Goal: Contribute content: Add original content to the website for others to see

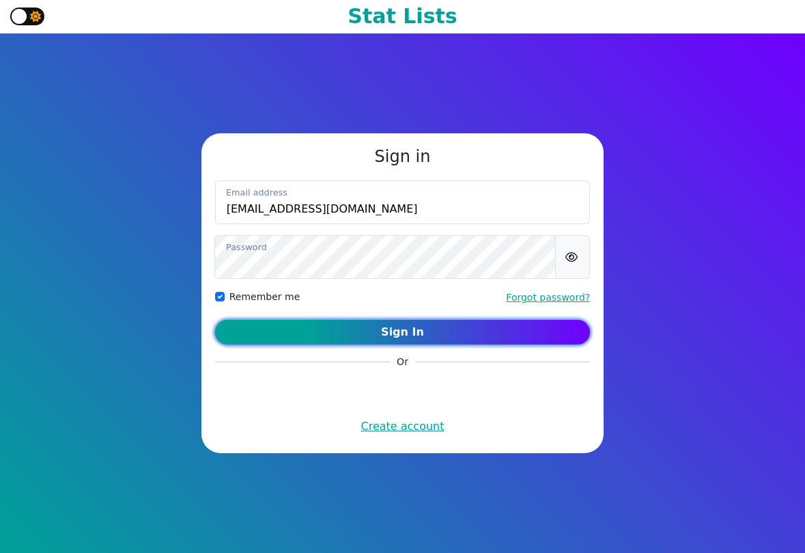
click at [452, 329] on button "Sign In" at bounding box center [403, 332] width 376 height 25
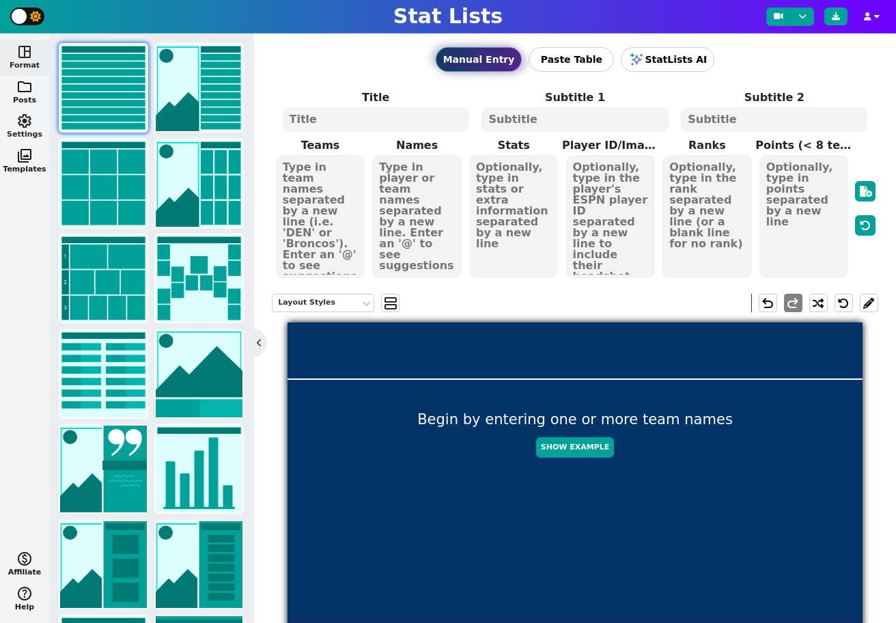
click at [30, 123] on span "settings" at bounding box center [24, 121] width 16 height 16
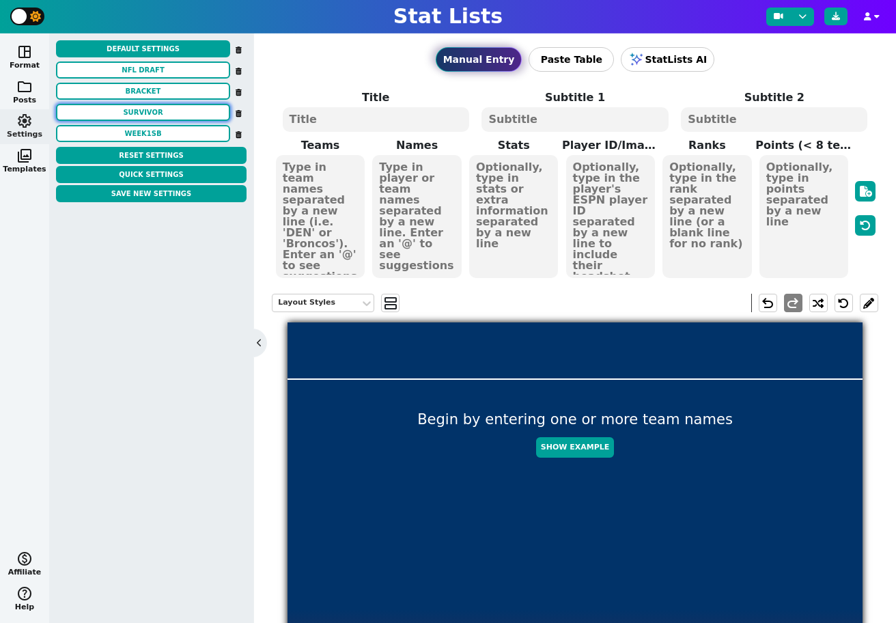
click at [137, 113] on button "SURVIVOR" at bounding box center [143, 112] width 174 height 17
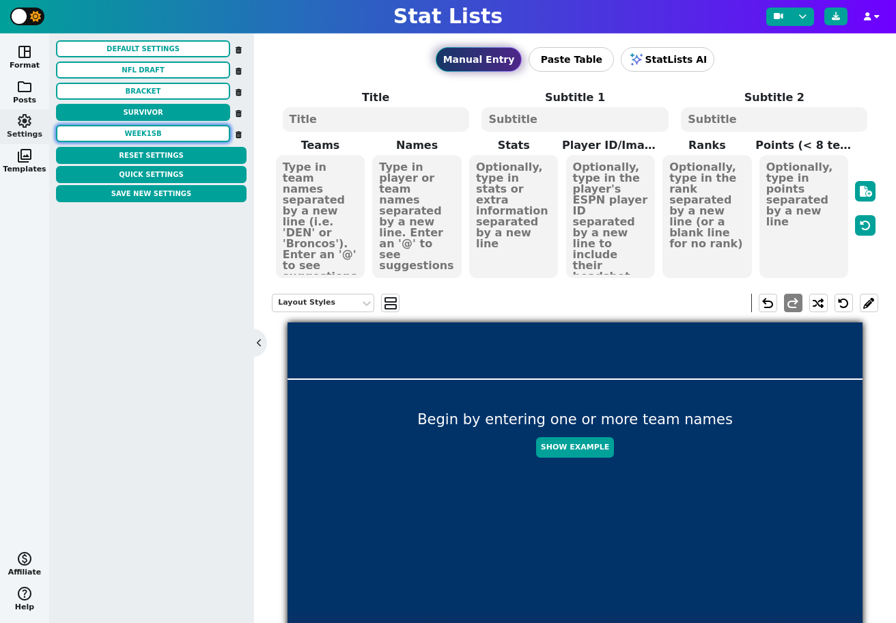
click at [137, 137] on button "week1sb" at bounding box center [143, 133] width 174 height 17
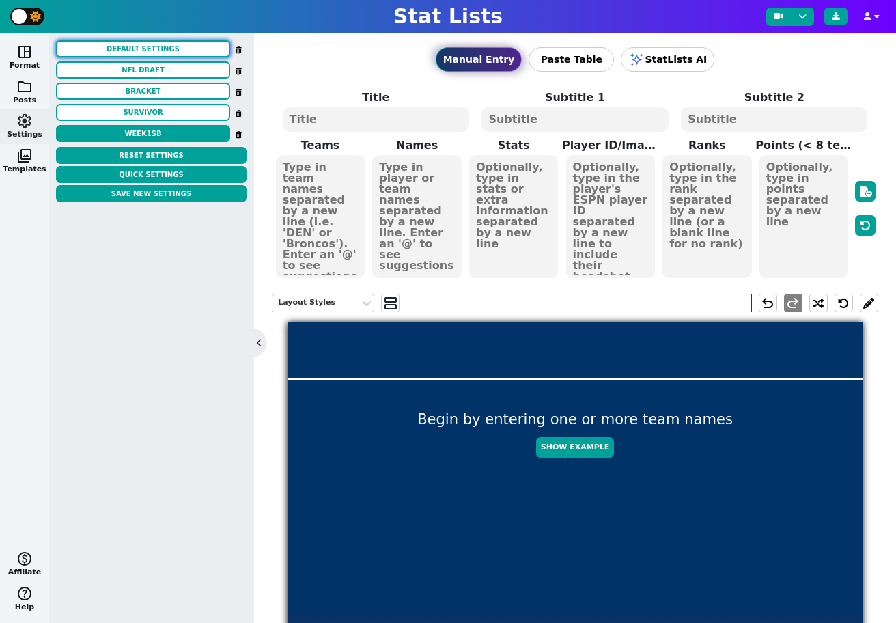
click at [137, 51] on button "Default Settings" at bounding box center [143, 48] width 174 height 17
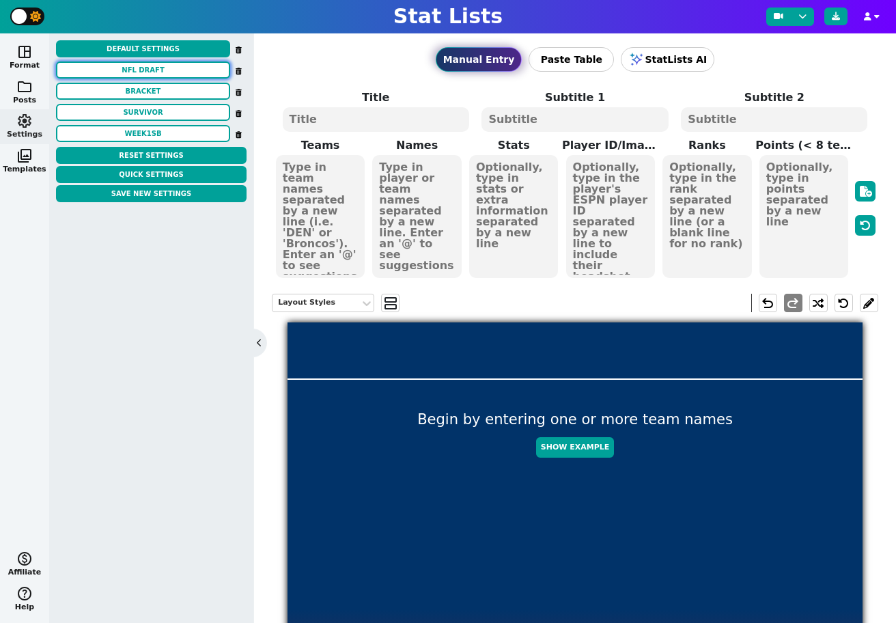
click at [122, 71] on button "nfl draft" at bounding box center [143, 69] width 174 height 17
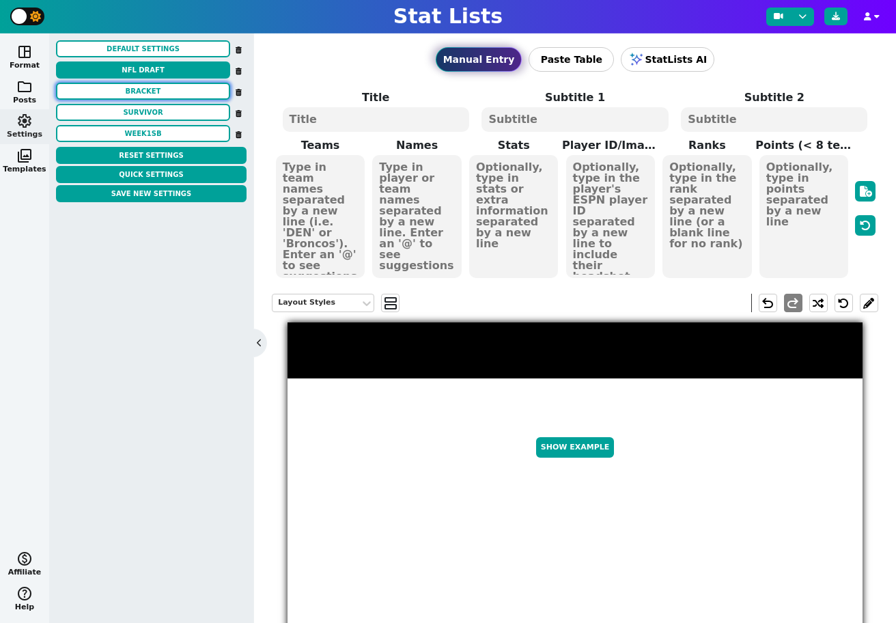
click at [137, 93] on button "BRACKET" at bounding box center [143, 91] width 174 height 17
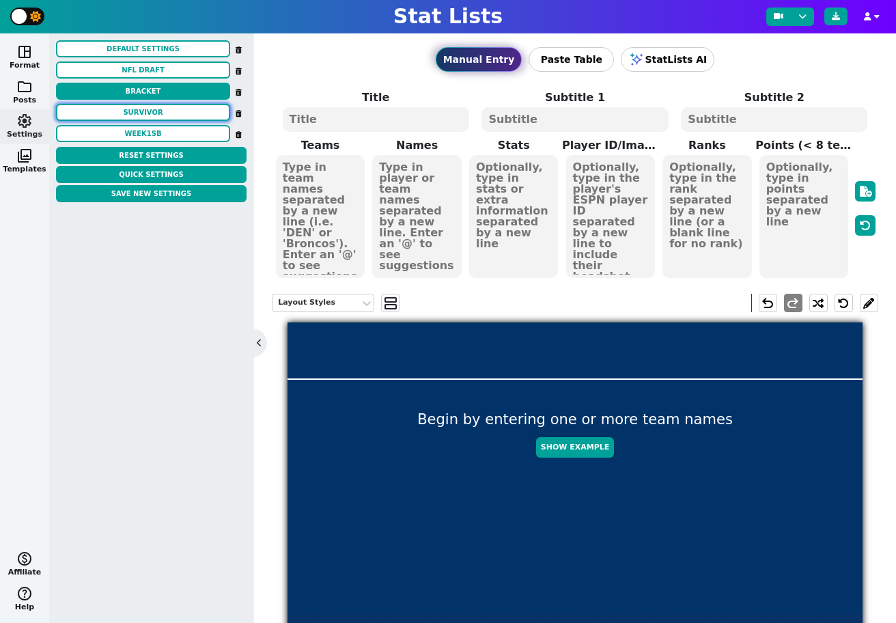
click at [140, 117] on button "SURVIVOR" at bounding box center [143, 112] width 174 height 17
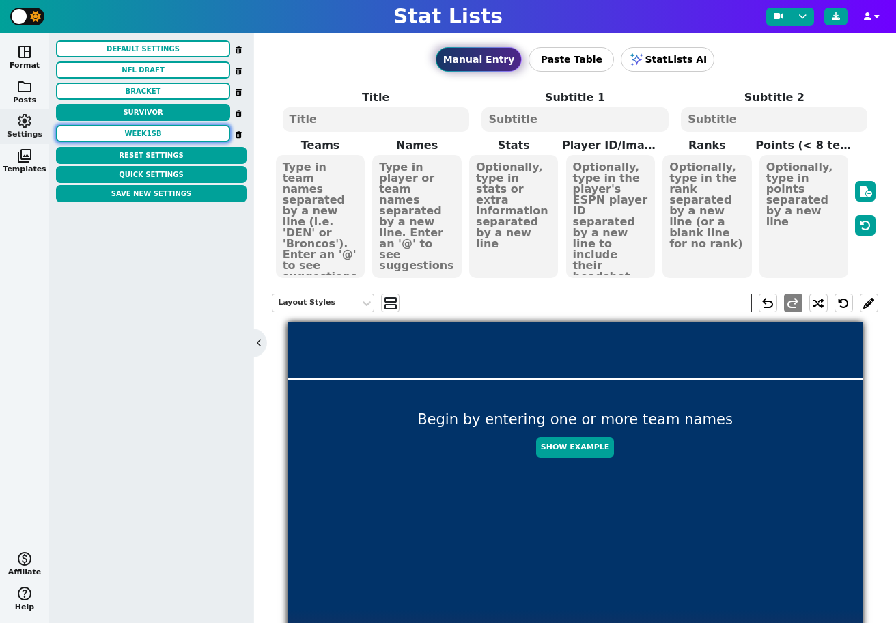
click at [142, 131] on button "week1sb" at bounding box center [143, 133] width 174 height 17
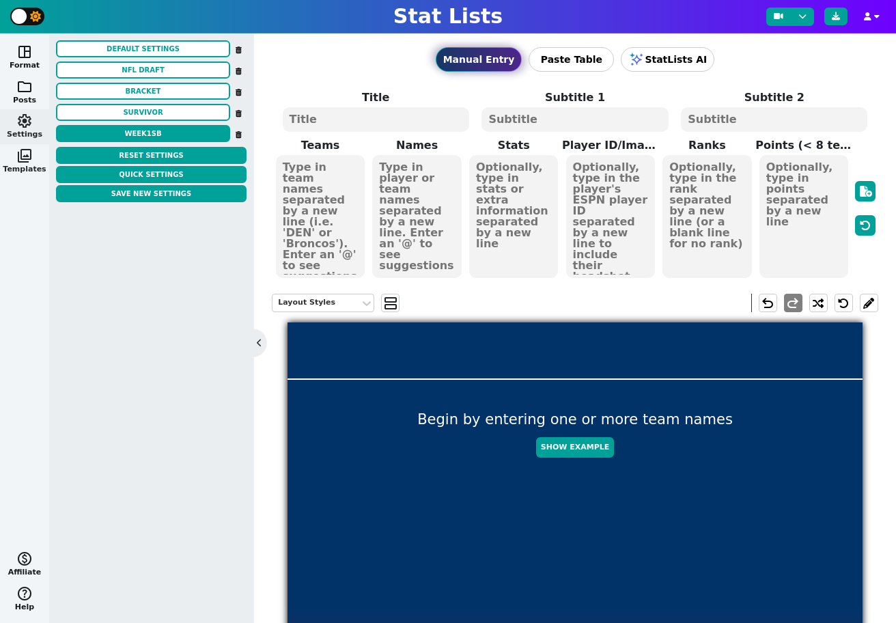
click at [23, 158] on span "photo_library" at bounding box center [24, 156] width 16 height 16
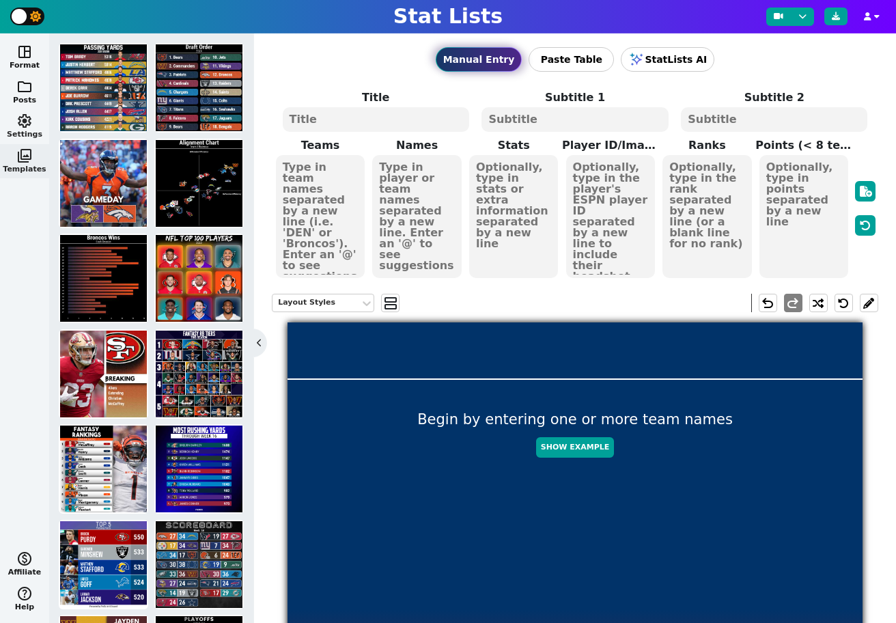
click at [25, 119] on span "settings" at bounding box center [24, 121] width 16 height 16
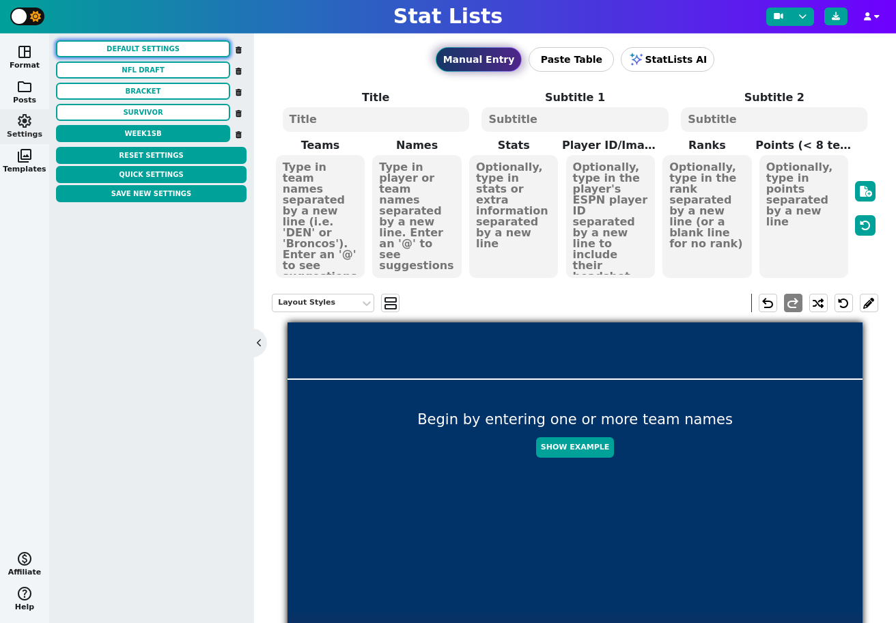
click at [152, 53] on button "Default Settings" at bounding box center [143, 48] width 174 height 17
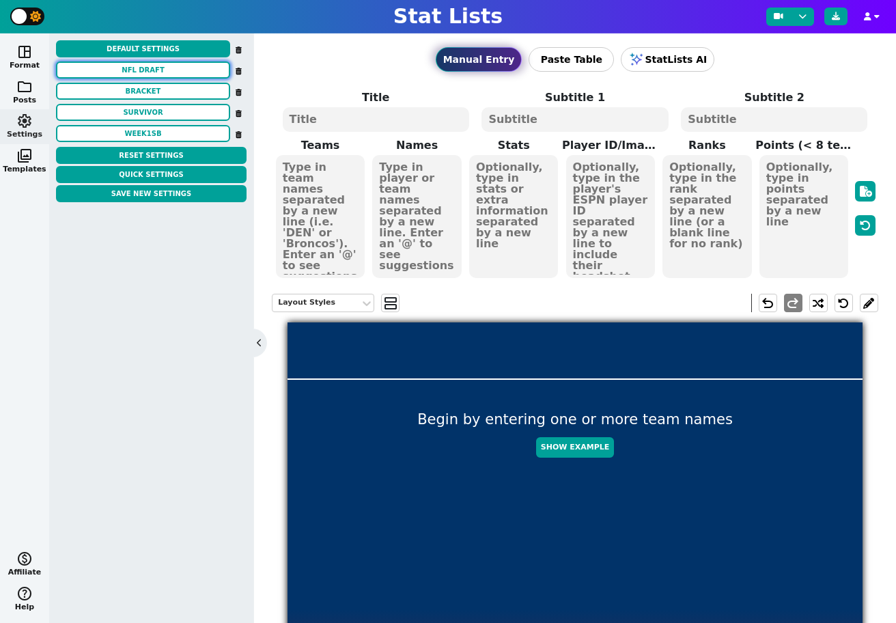
click at [145, 72] on button "nfl draft" at bounding box center [143, 69] width 174 height 17
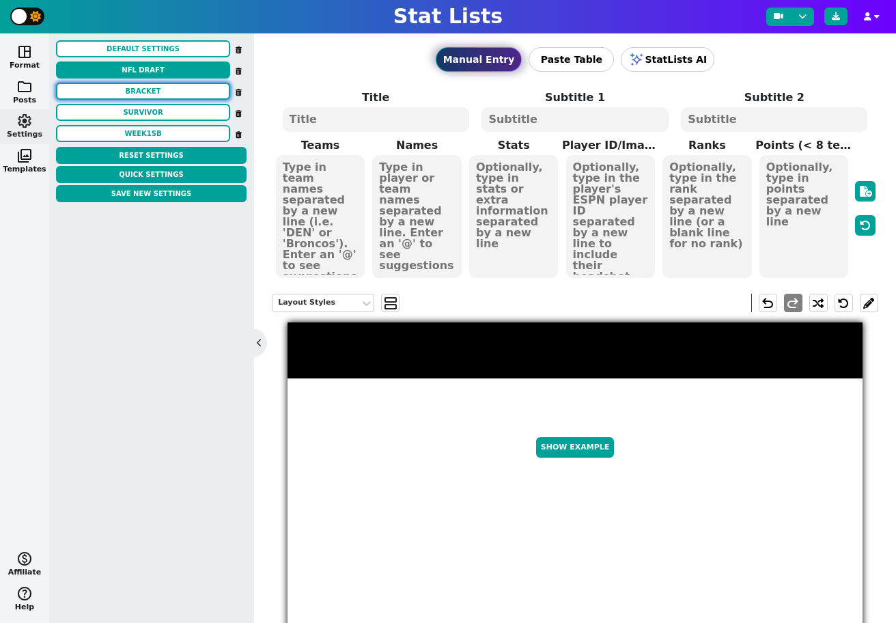
click at [145, 91] on button "BRACKET" at bounding box center [143, 91] width 174 height 17
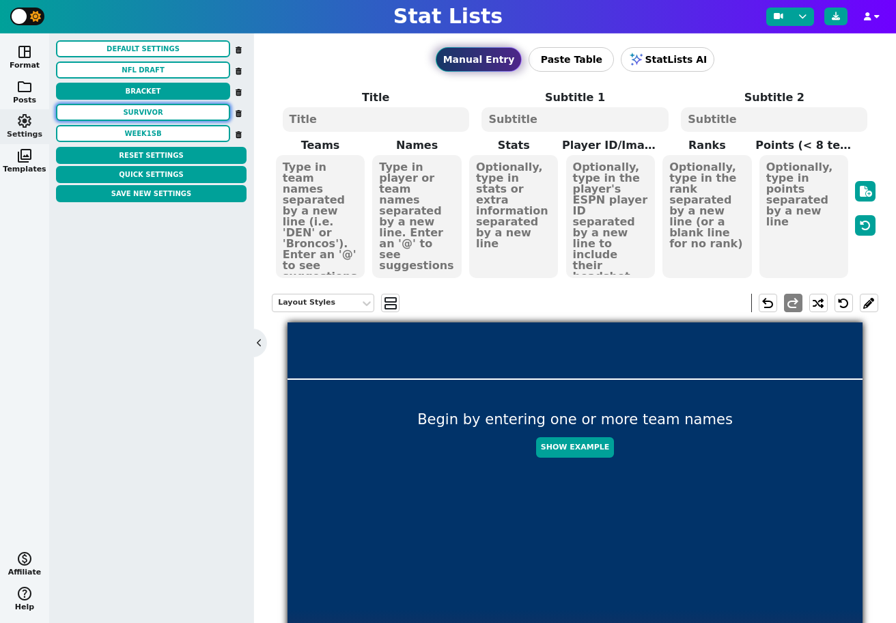
click at [143, 115] on button "SURVIVOR" at bounding box center [143, 112] width 174 height 17
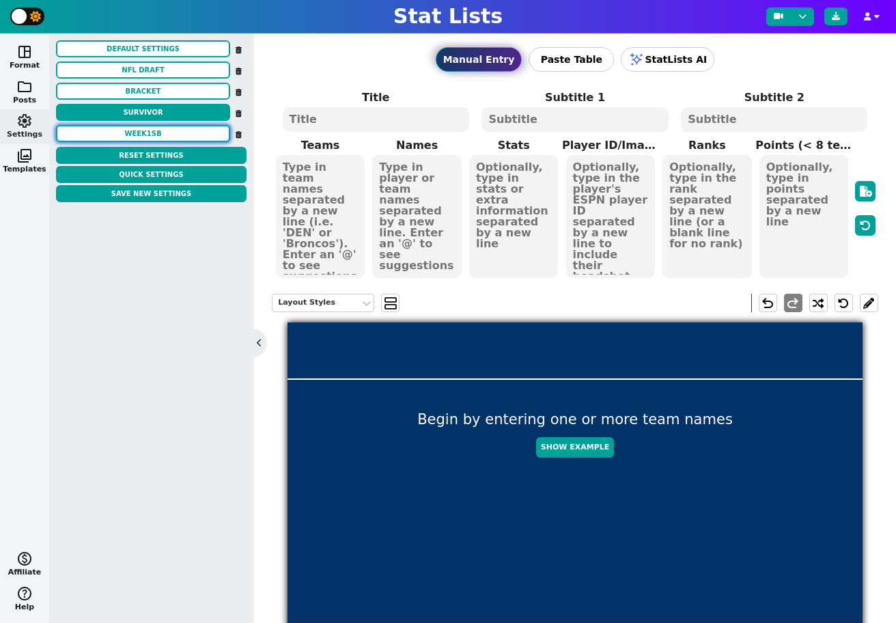
click at [145, 138] on button "week1sb" at bounding box center [143, 133] width 174 height 17
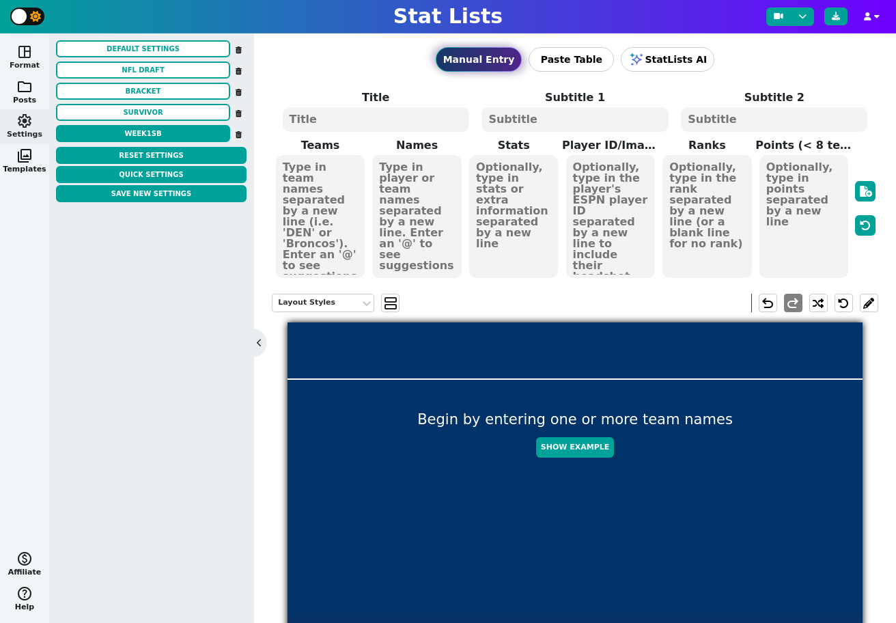
click at [26, 62] on button "space_dashboard Format" at bounding box center [24, 57] width 49 height 35
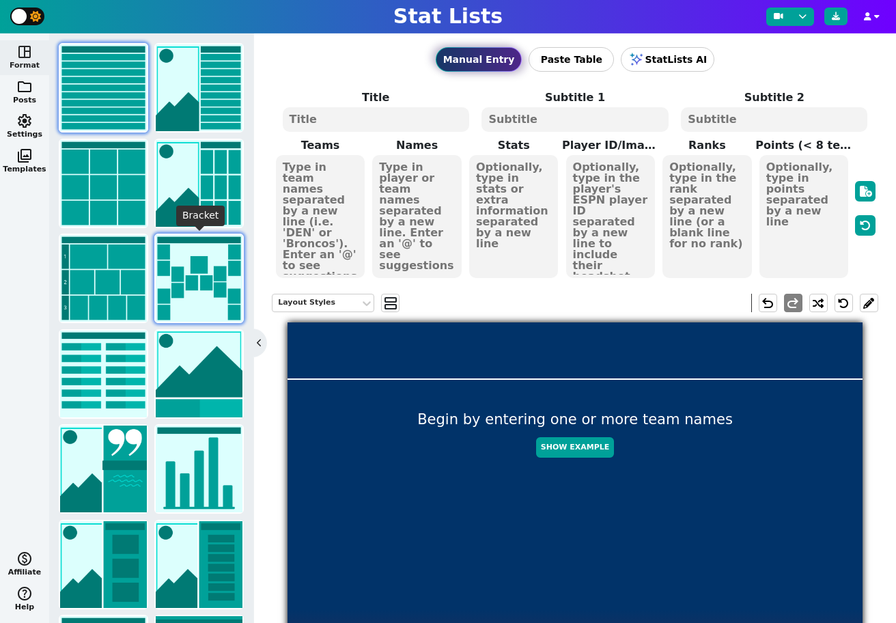
scroll to position [110, 0]
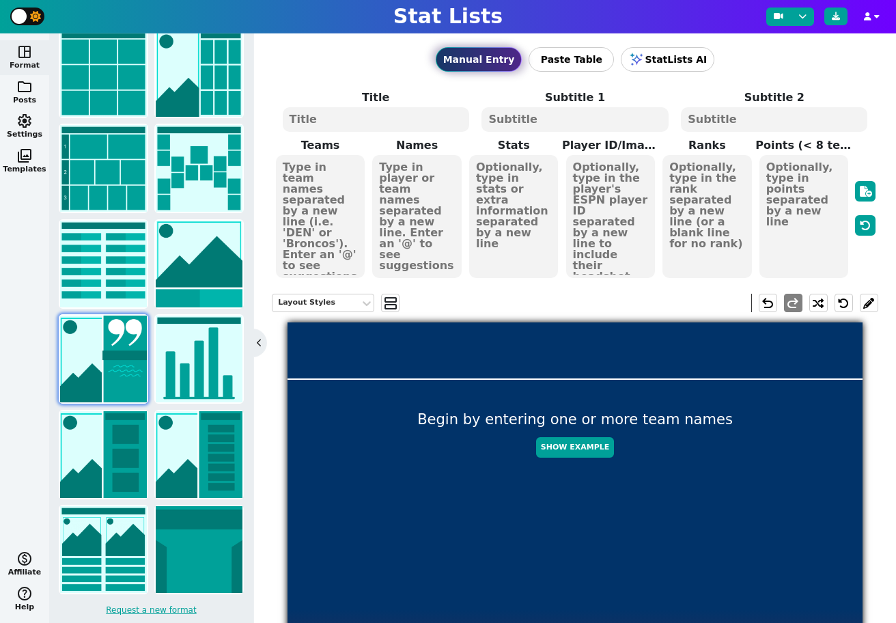
click at [87, 373] on img at bounding box center [103, 359] width 87 height 87
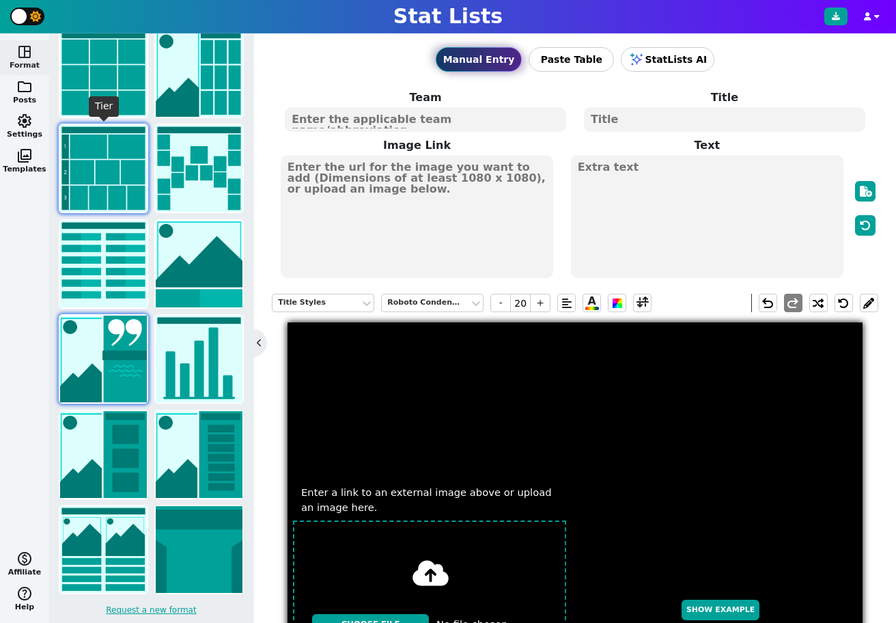
scroll to position [98, 0]
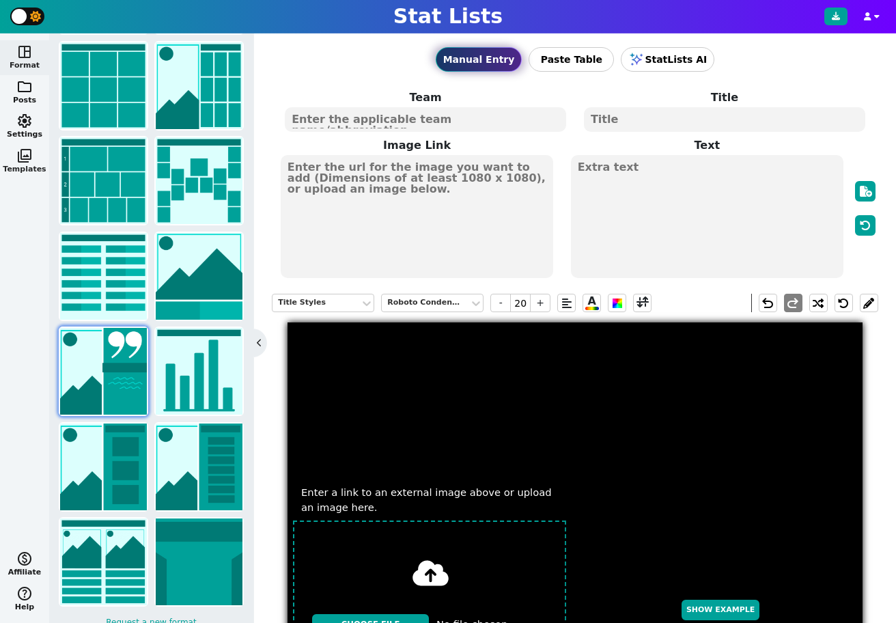
click at [21, 160] on span "photo_library" at bounding box center [24, 156] width 16 height 16
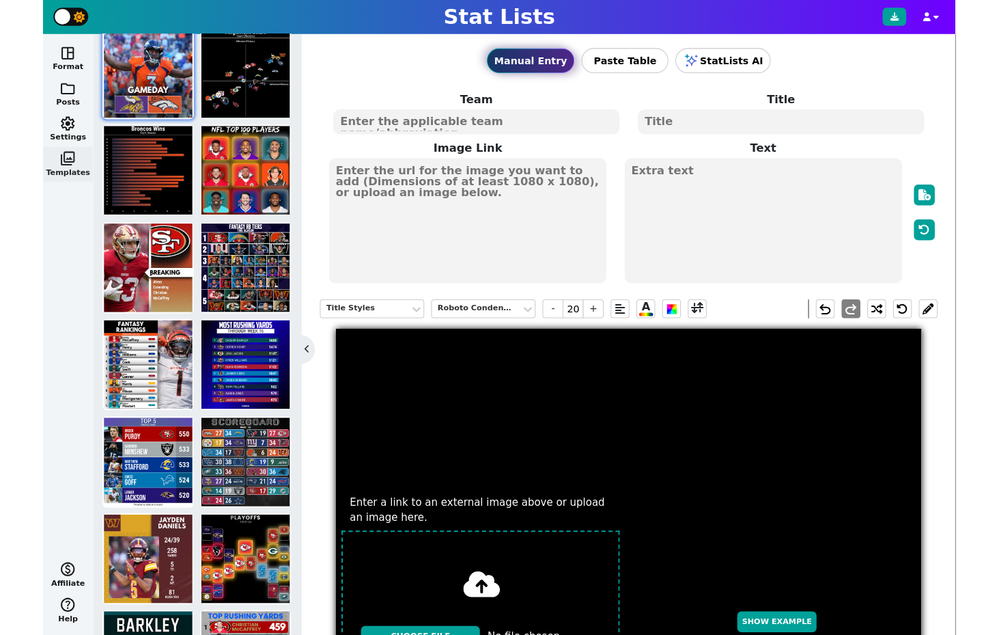
scroll to position [0, 0]
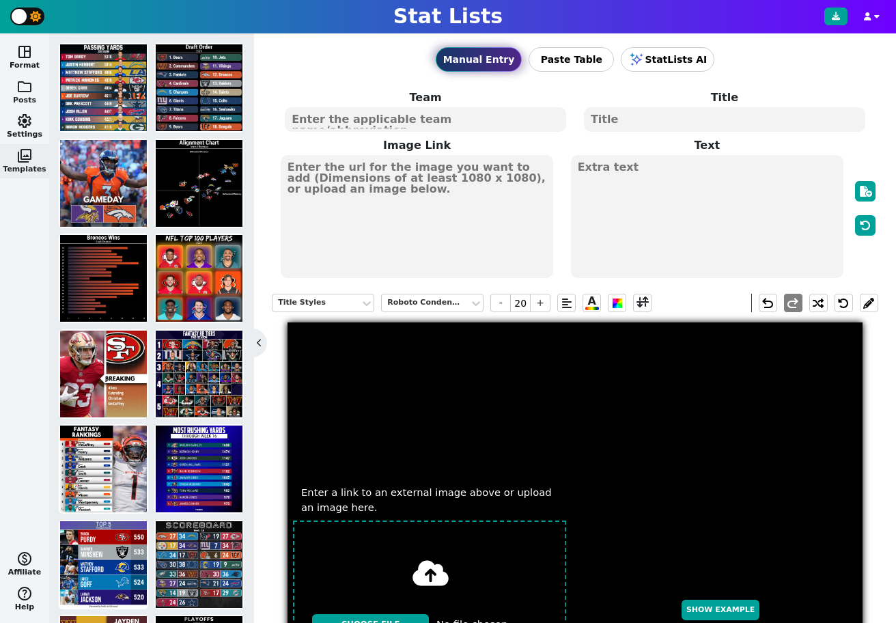
click at [23, 89] on span "folder" at bounding box center [24, 87] width 16 height 16
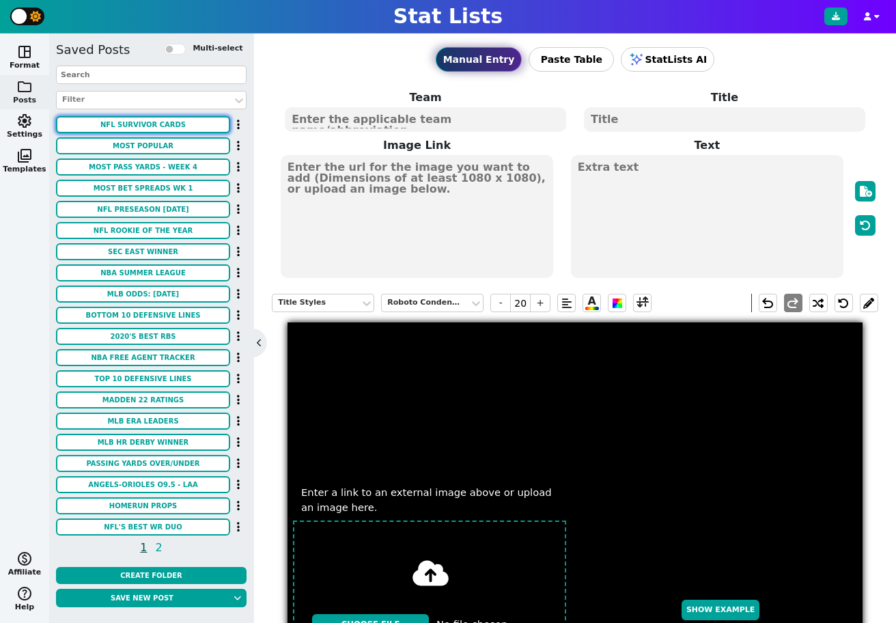
click at [136, 119] on button "NFL Survivor Cards" at bounding box center [143, 124] width 174 height 17
type textarea "ARI"
type textarea "NFL SURVIVOR OUTLOOK"
type textarea "[URL][DOMAIN_NAME][DOMAIN_NAME]"
type textarea "75% WIN ODDS 3RD WIN ODDS RANK T-2ND MOST POPULAR LOW FUTURE VALUE"
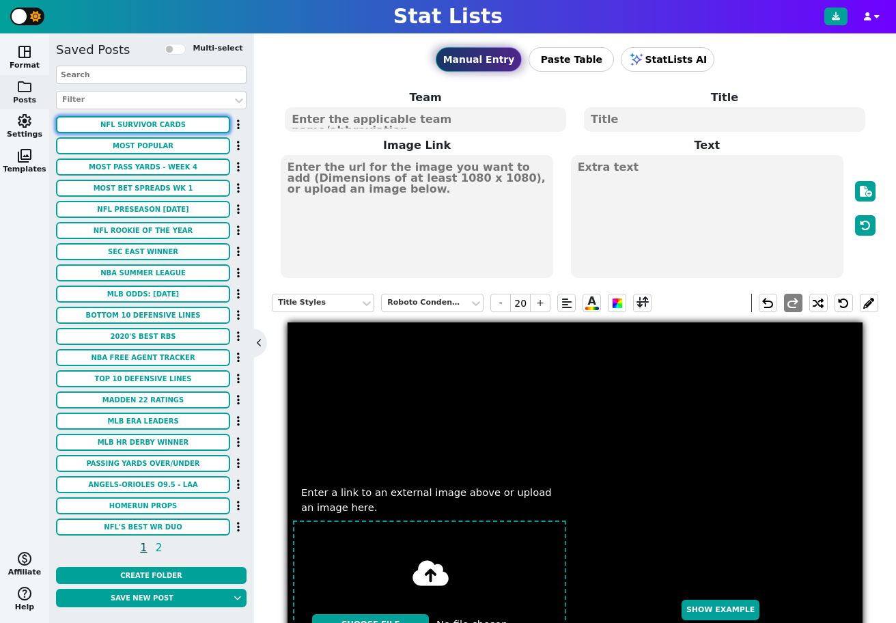
type input "14"
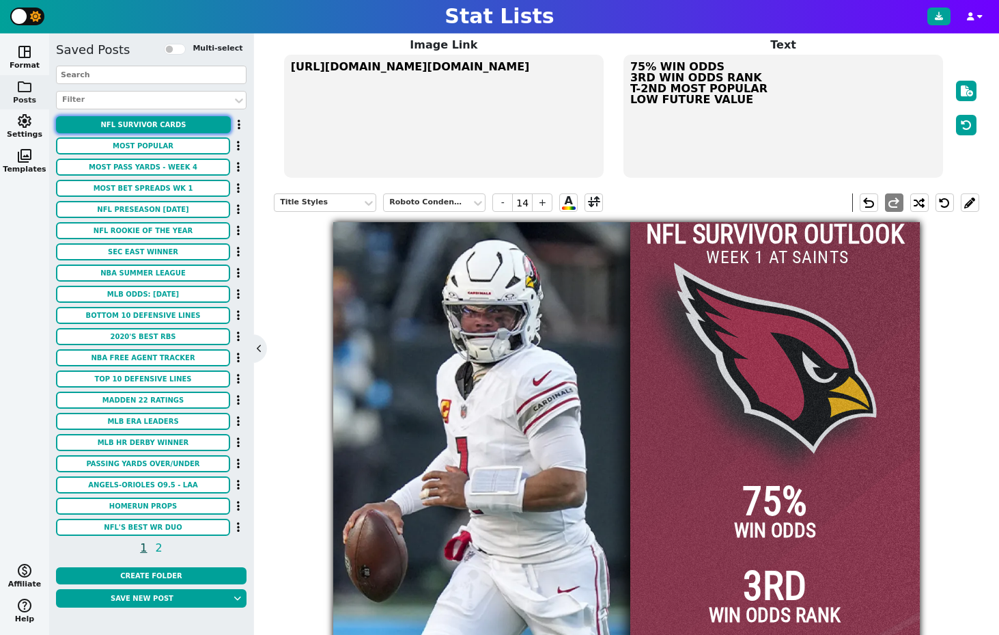
scroll to position [102, 0]
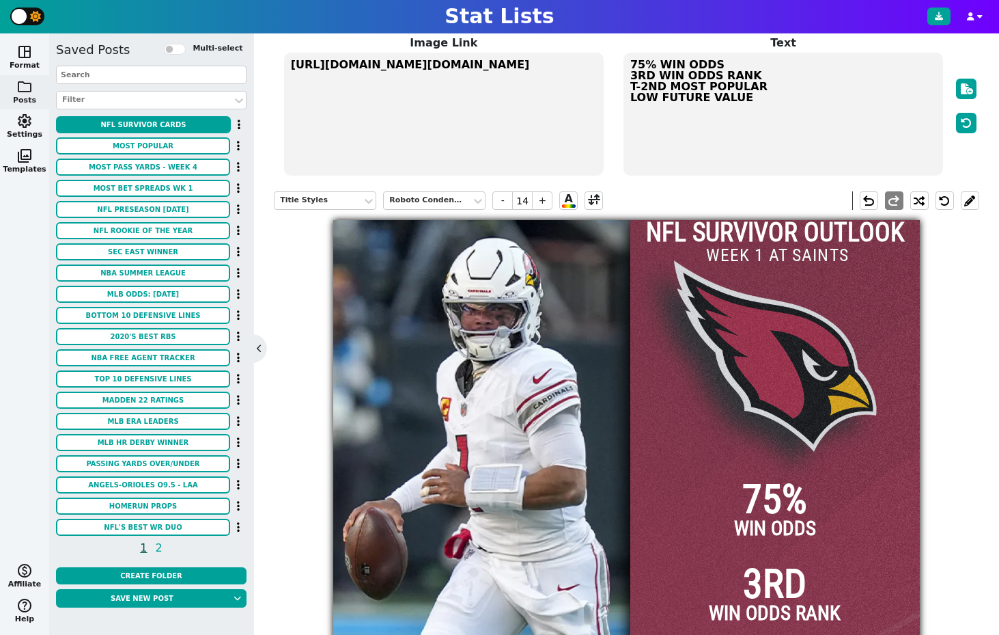
click at [728, 281] on div at bounding box center [775, 513] width 290 height 587
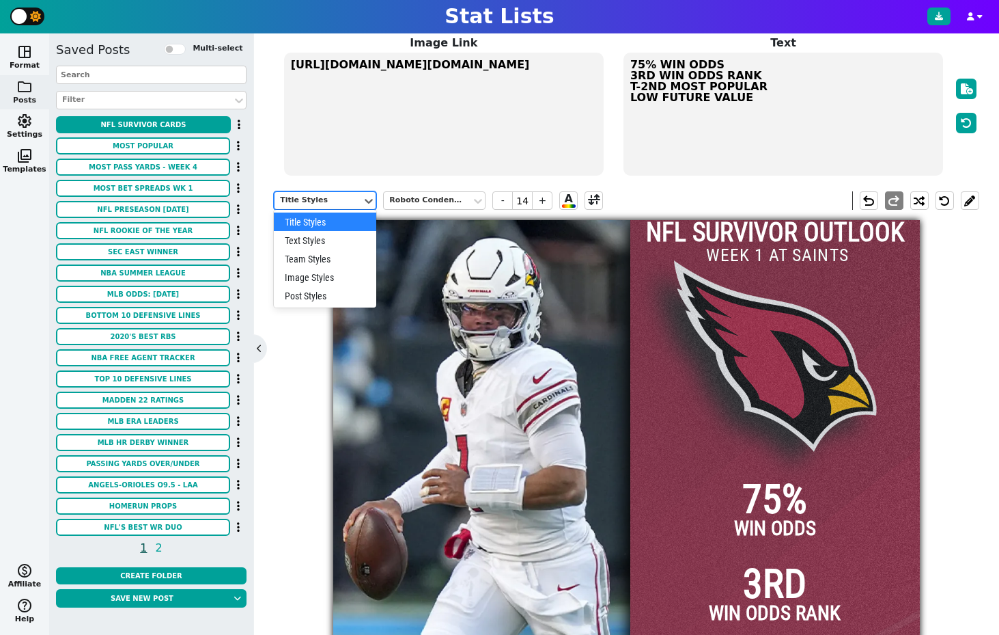
click at [316, 201] on div "Title Styles" at bounding box center [318, 201] width 76 height 12
click at [315, 281] on div "Image Styles" at bounding box center [325, 277] width 102 height 18
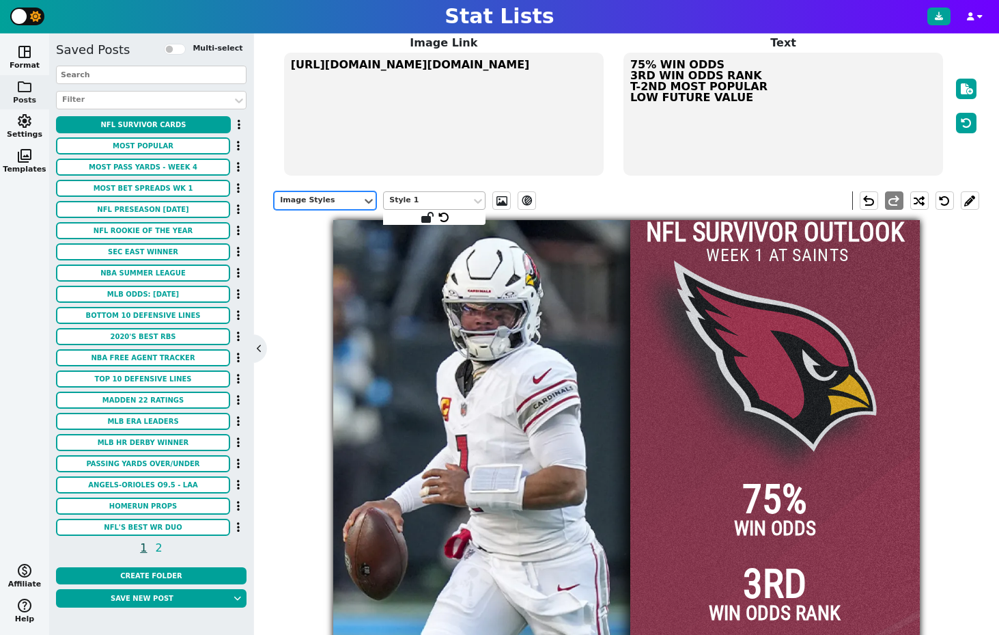
click at [449, 199] on div "Style 1" at bounding box center [427, 201] width 76 height 12
click at [288, 199] on div "Image Styles" at bounding box center [318, 201] width 76 height 12
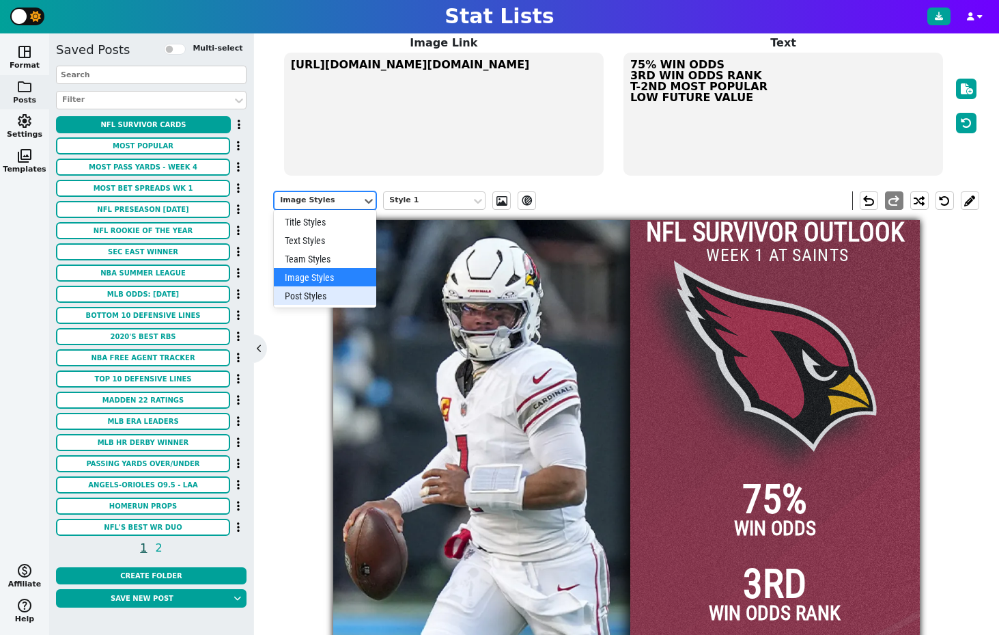
click at [319, 294] on div "Post Styles" at bounding box center [325, 295] width 102 height 18
click at [313, 203] on div "Post Styles" at bounding box center [318, 201] width 76 height 12
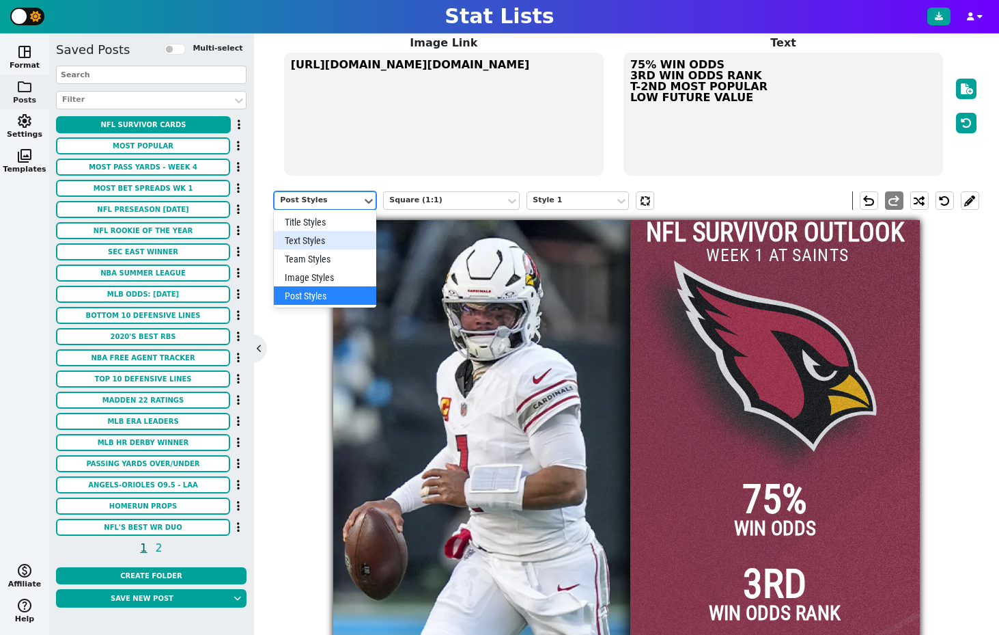
click at [316, 240] on div "Text Styles" at bounding box center [325, 240] width 102 height 18
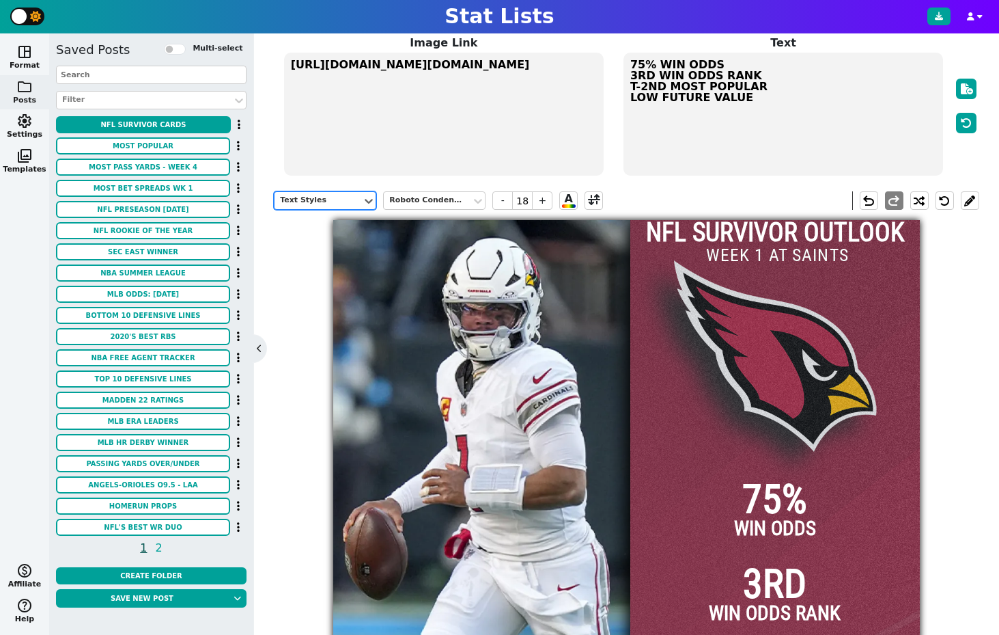
click at [319, 197] on div "Text Styles" at bounding box center [318, 201] width 76 height 12
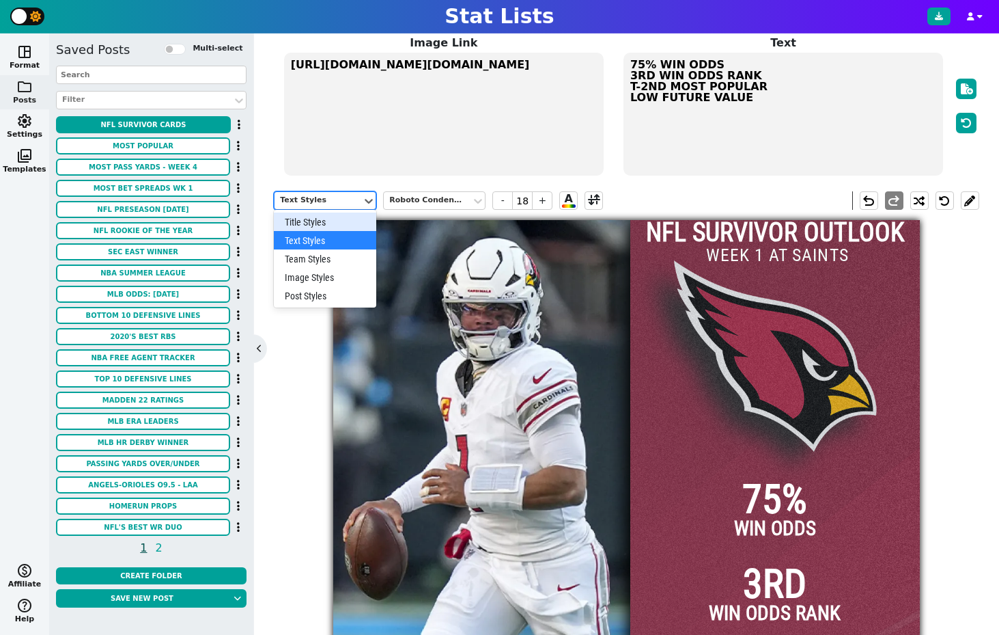
click at [310, 226] on div "Title Styles" at bounding box center [325, 221] width 102 height 18
type input "14"
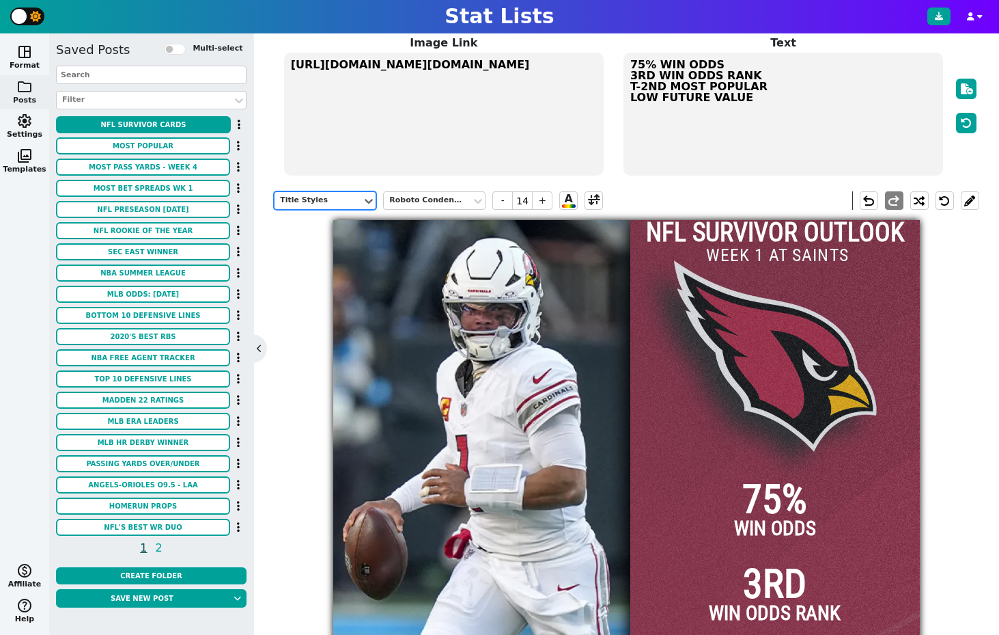
click at [330, 197] on div "Title Styles" at bounding box center [318, 201] width 76 height 12
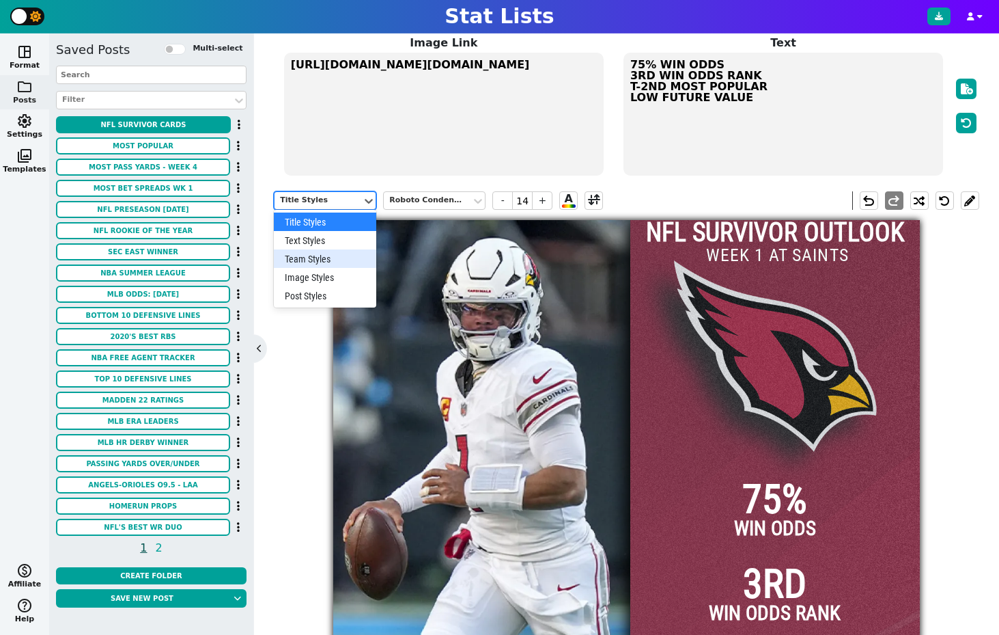
click at [309, 260] on div "Team Styles" at bounding box center [325, 258] width 102 height 18
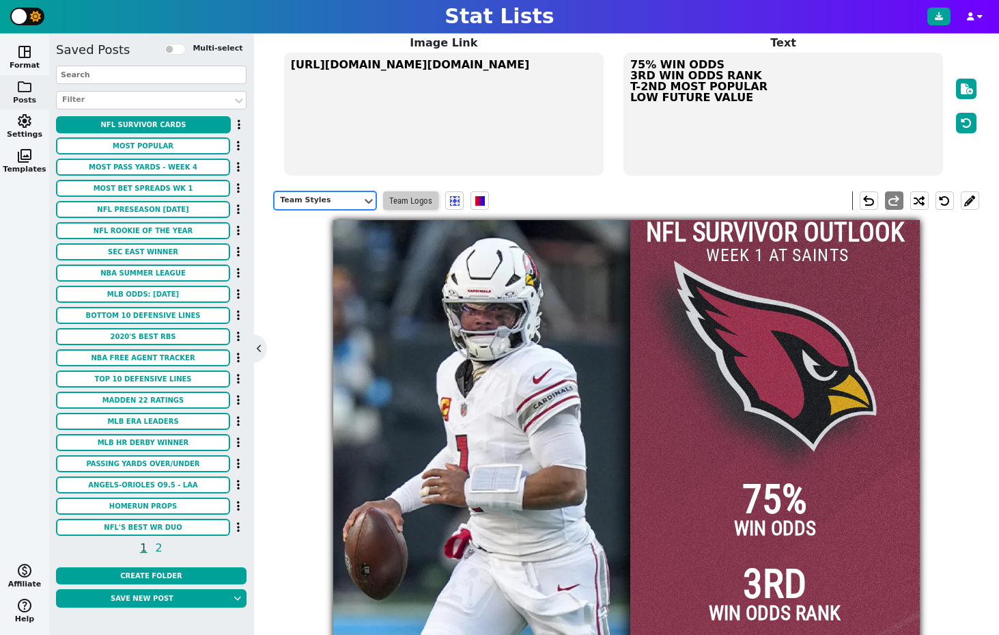
click at [400, 204] on span "Team Logos" at bounding box center [410, 200] width 55 height 18
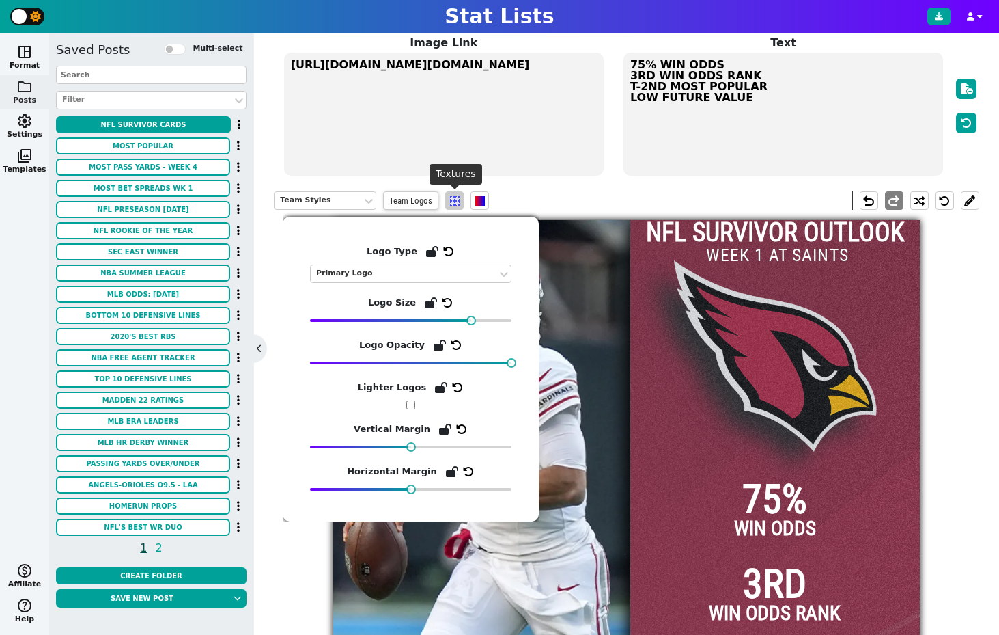
click at [454, 203] on span at bounding box center [455, 201] width 10 height 10
click at [454, 202] on span at bounding box center [455, 201] width 10 height 10
click at [575, 196] on div "Team Styles Team Logos undo redo" at bounding box center [627, 200] width 706 height 39
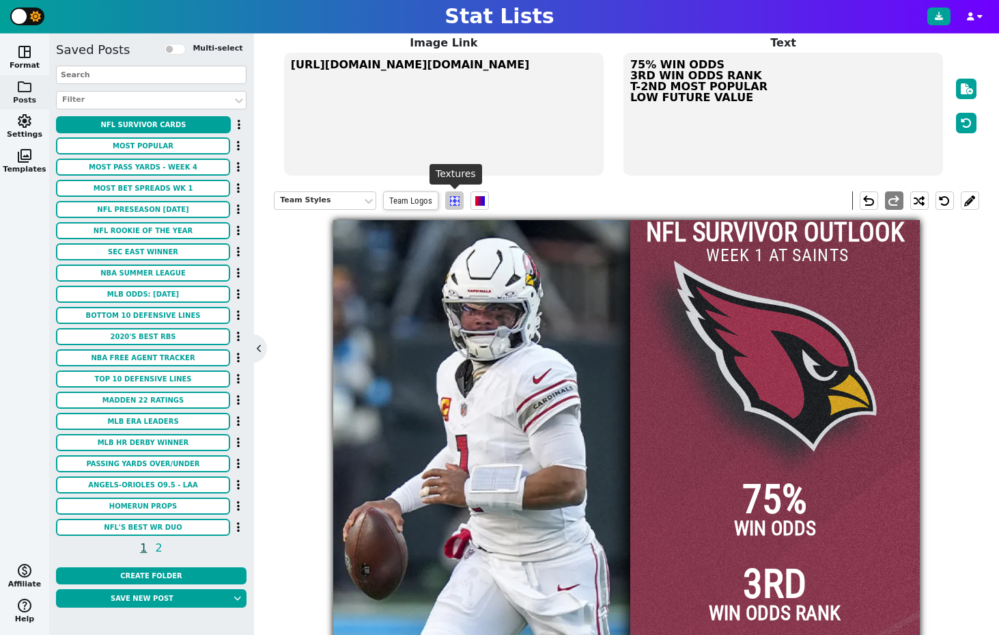
click at [450, 203] on span at bounding box center [455, 201] width 10 height 10
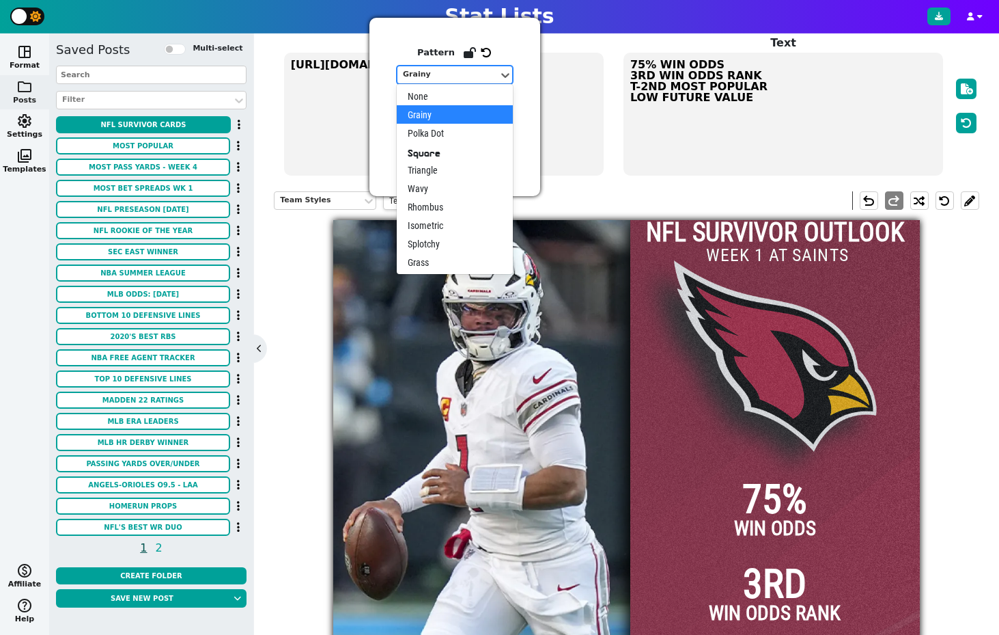
click at [456, 83] on div "Grainy" at bounding box center [448, 75] width 101 height 18
click at [447, 96] on div "None" at bounding box center [455, 96] width 116 height 18
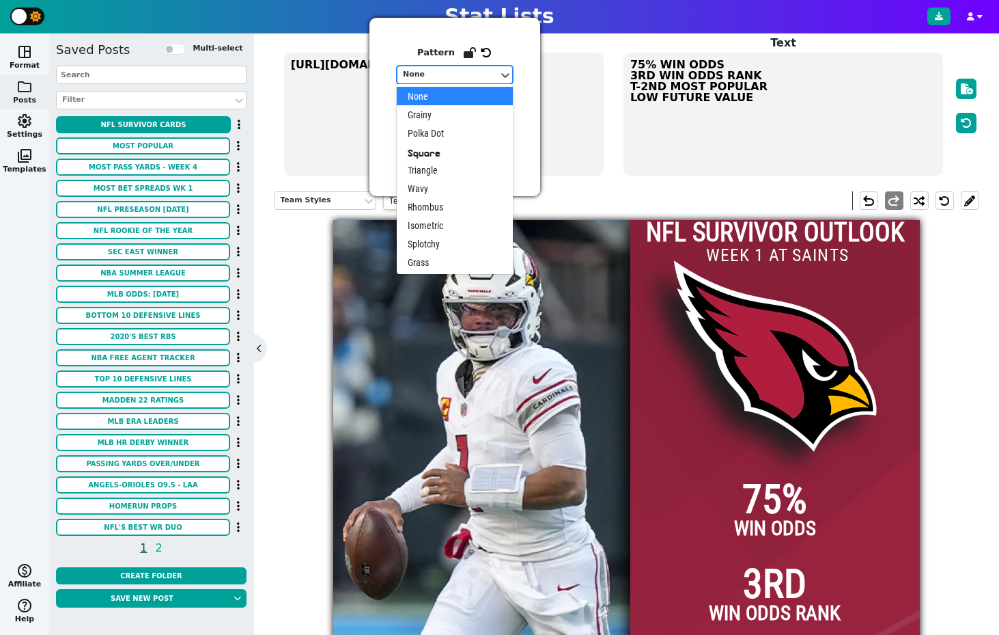
click at [491, 74] on div "None" at bounding box center [448, 75] width 90 height 12
click at [431, 191] on div "Wavy" at bounding box center [455, 188] width 116 height 18
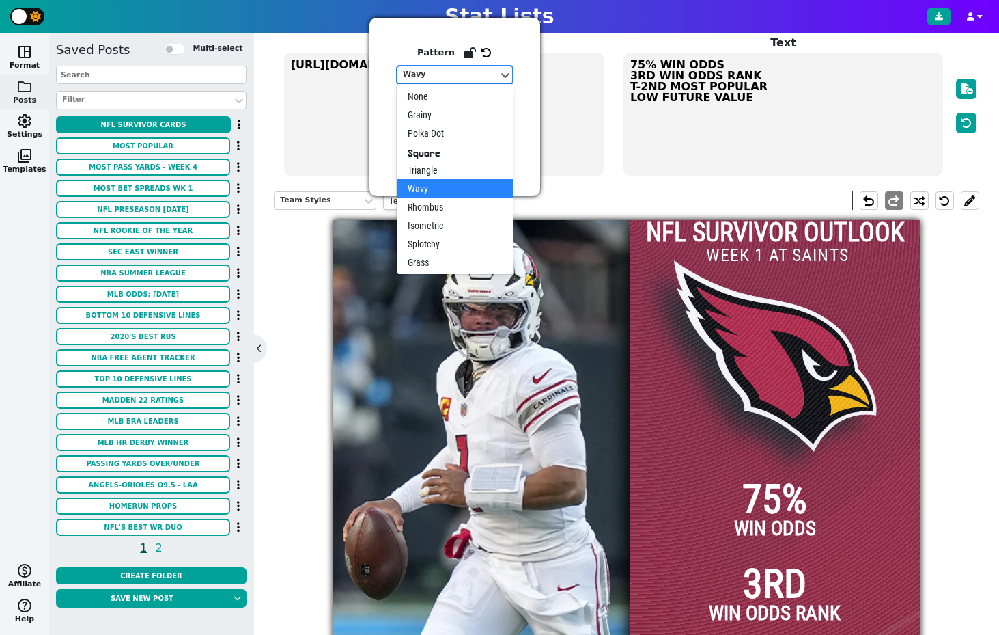
click at [447, 77] on div "Wavy" at bounding box center [448, 75] width 90 height 12
click at [445, 208] on div "Rhombus" at bounding box center [455, 206] width 116 height 18
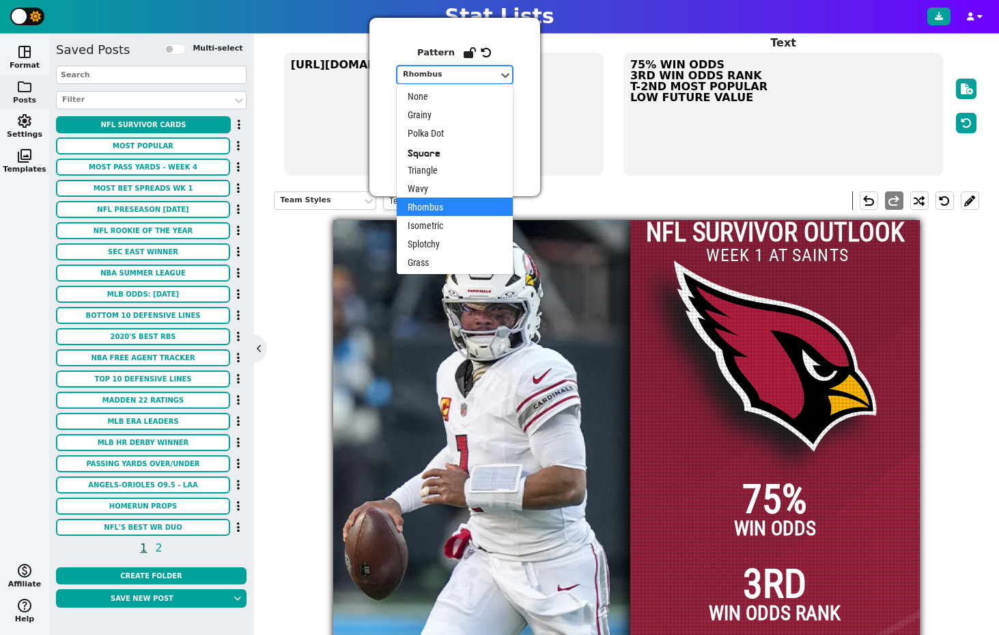
click at [431, 71] on div "Rhombus" at bounding box center [448, 75] width 90 height 12
click at [460, 229] on div "Isometric" at bounding box center [455, 225] width 116 height 18
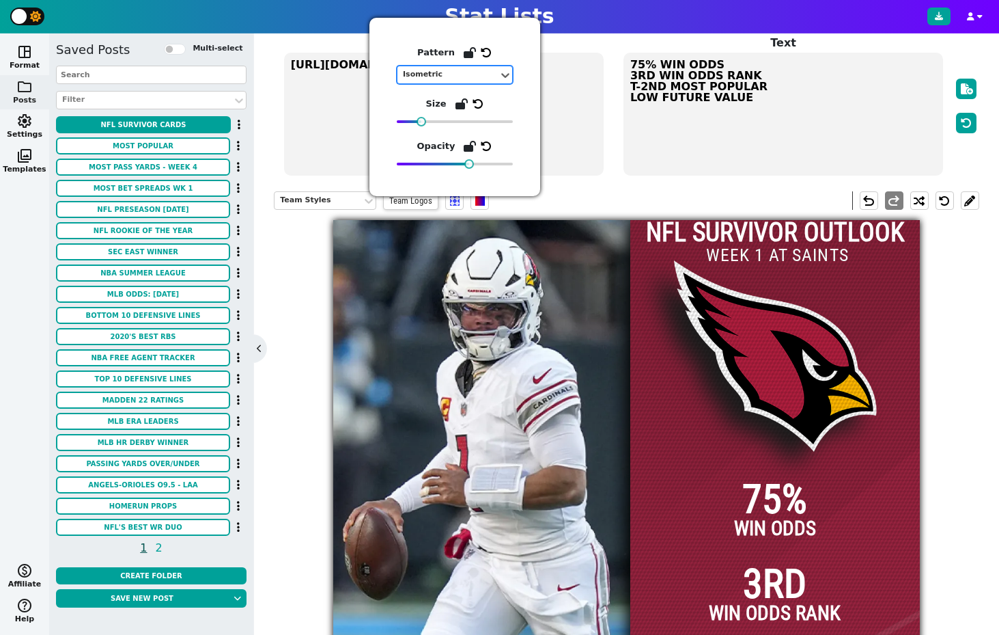
click at [445, 70] on div "Isometric" at bounding box center [448, 75] width 90 height 12
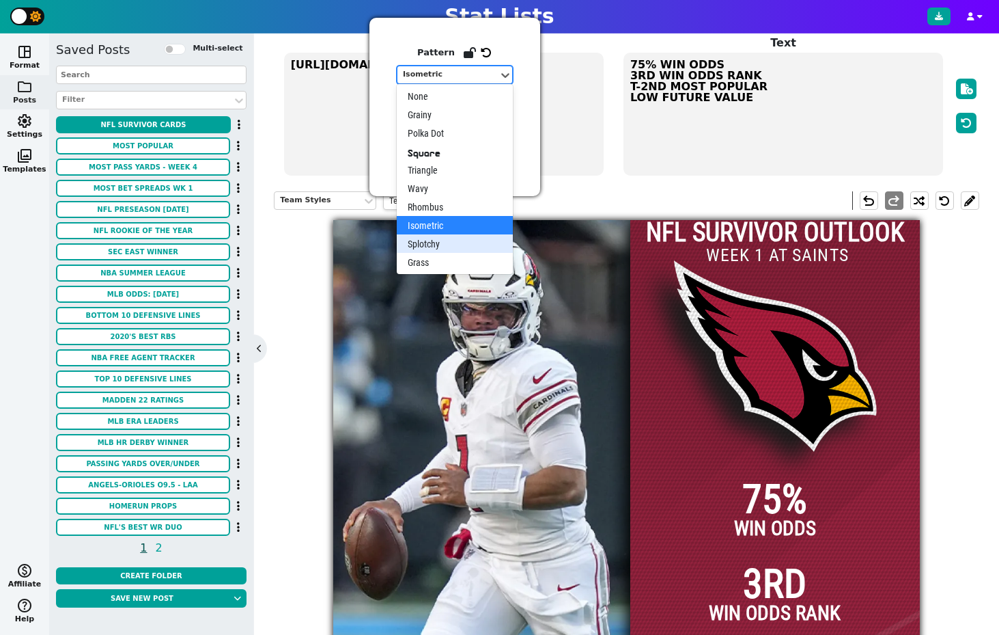
click at [453, 244] on div "Splotchy" at bounding box center [455, 243] width 116 height 18
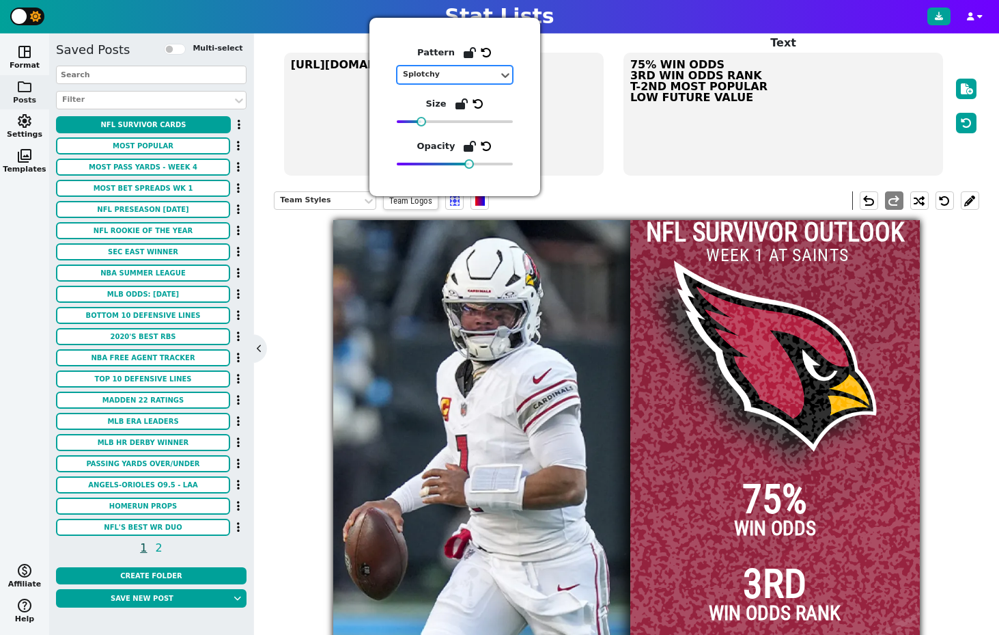
click at [452, 75] on div "Splotchy" at bounding box center [448, 75] width 90 height 12
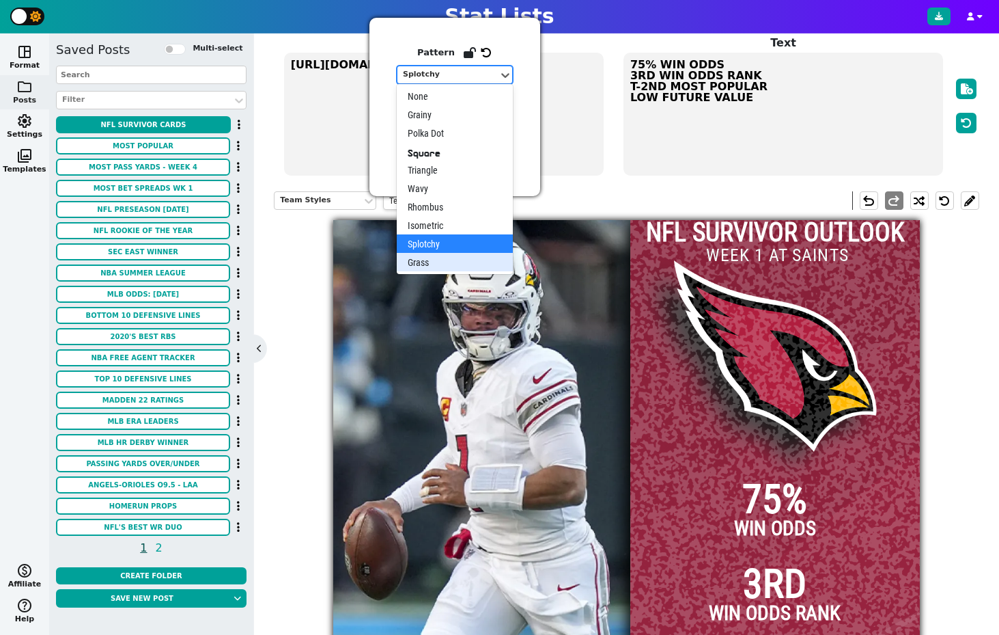
click at [441, 265] on div "Grass" at bounding box center [455, 262] width 116 height 18
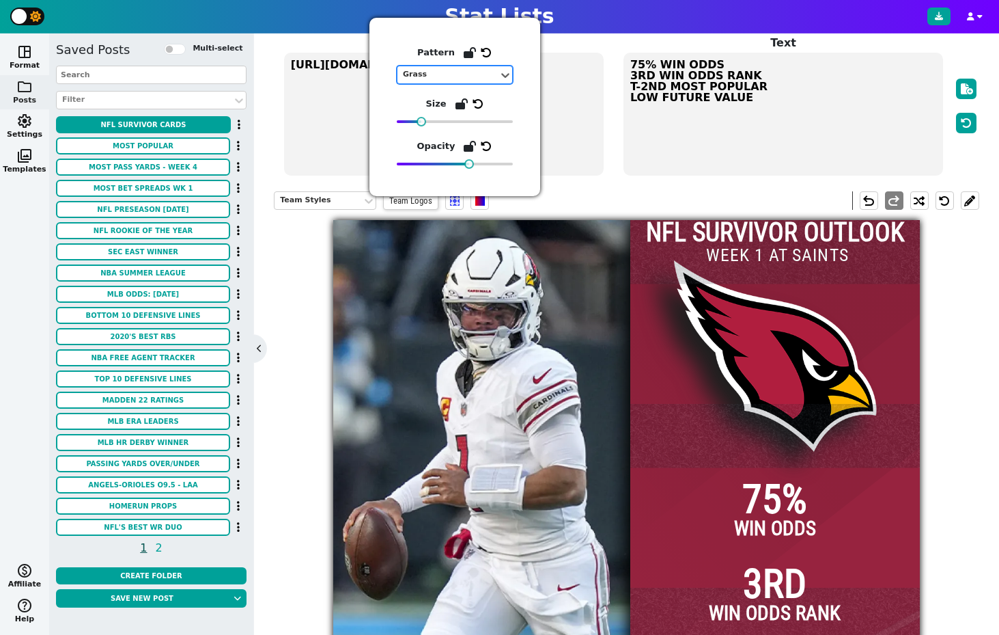
click at [442, 79] on div "Grass" at bounding box center [448, 75] width 90 height 12
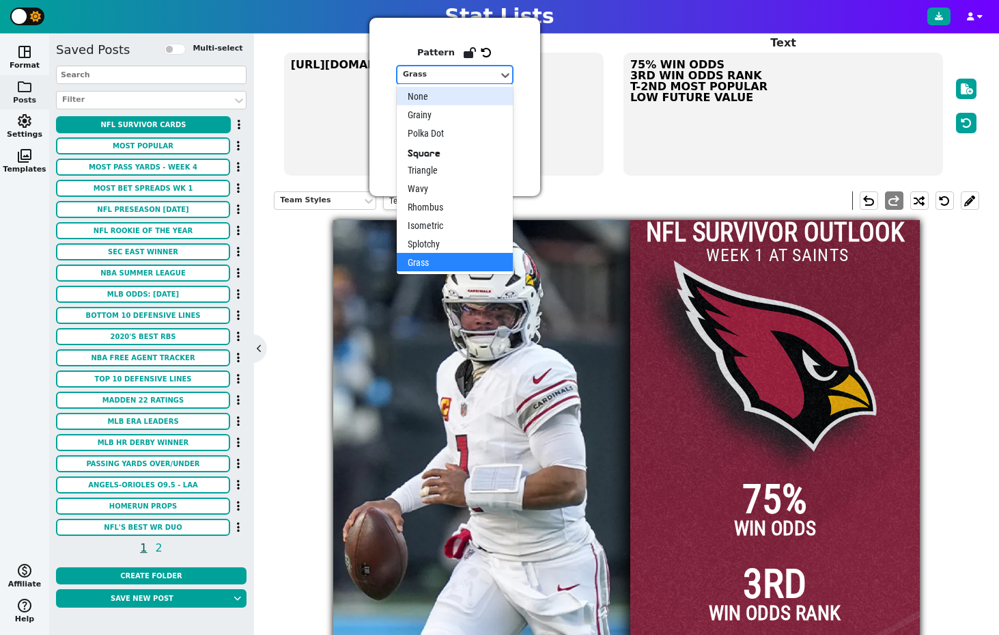
click at [438, 98] on div "None" at bounding box center [455, 96] width 116 height 18
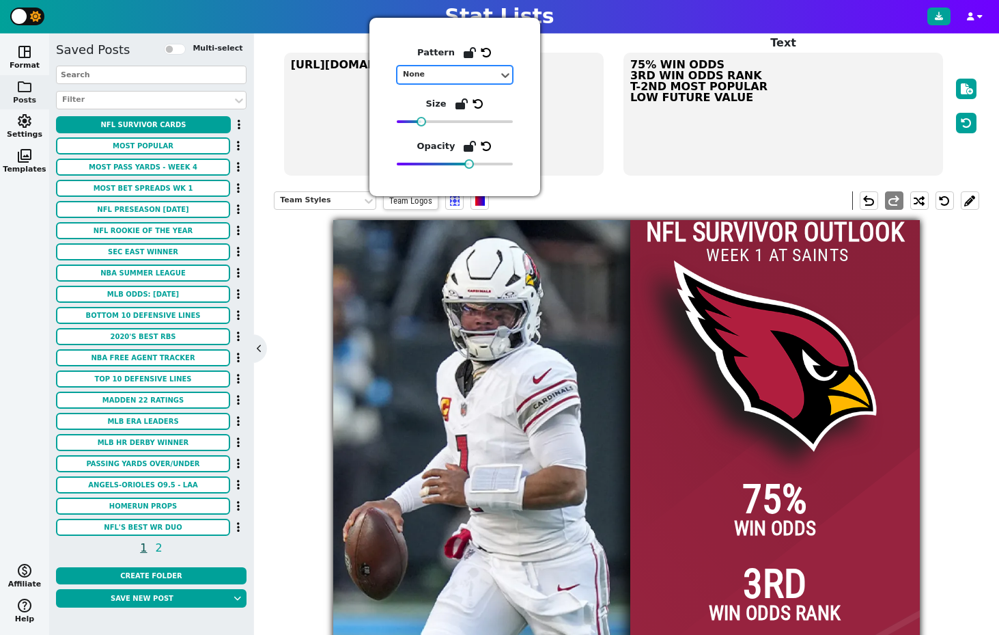
click at [644, 193] on div "Team Styles Team Logos undo redo" at bounding box center [627, 200] width 706 height 39
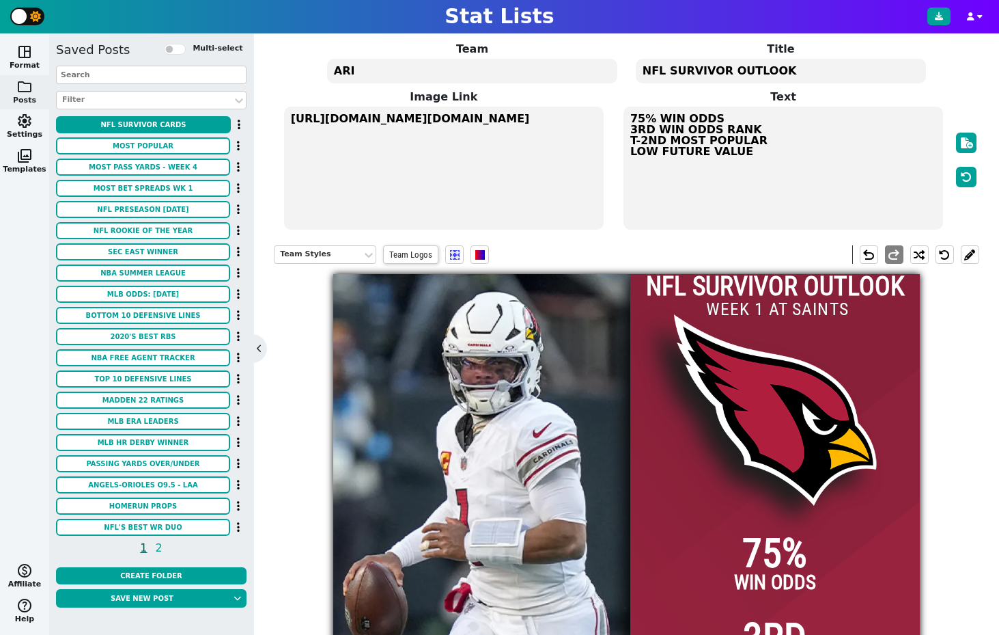
scroll to position [41, 0]
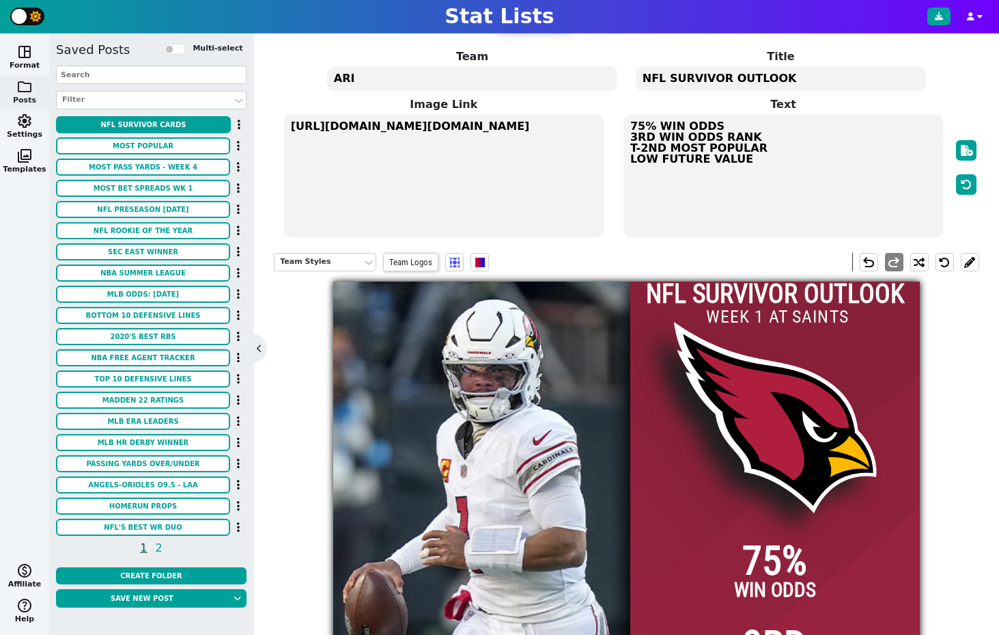
click at [800, 318] on input "WEEK 1 AT SAINTS" at bounding box center [777, 316] width 160 height 27
click at [757, 318] on input "WEEK 1 AT SAINTS" at bounding box center [777, 316] width 160 height 27
click at [784, 318] on input "WEEK 4 AT SAINTS" at bounding box center [777, 316] width 160 height 27
type input "WEEK 4 VS SAINTS"
click at [762, 258] on div "Team Styles Team Logos undo redo" at bounding box center [627, 261] width 706 height 39
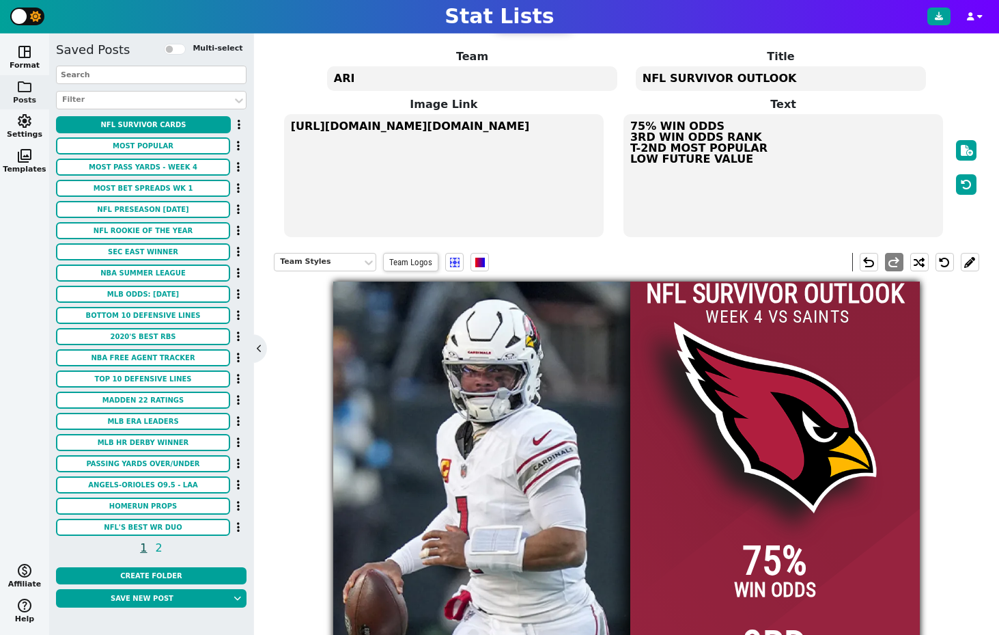
click at [767, 313] on input "WEEK 4 VS SAINTS" at bounding box center [777, 316] width 160 height 27
click at [663, 247] on div "Team Styles Team Logos undo redo" at bounding box center [627, 261] width 706 height 39
click at [383, 78] on textarea "ARI" at bounding box center [472, 78] width 290 height 25
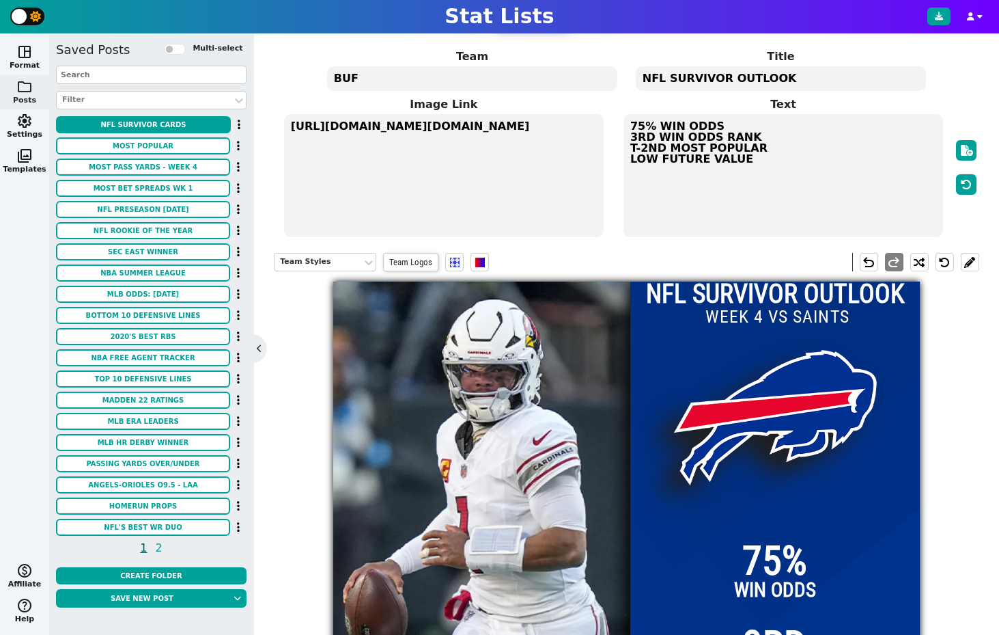
type textarea "BUF"
click at [430, 130] on textarea "[URL][DOMAIN_NAME][DOMAIN_NAME]" at bounding box center [444, 175] width 320 height 123
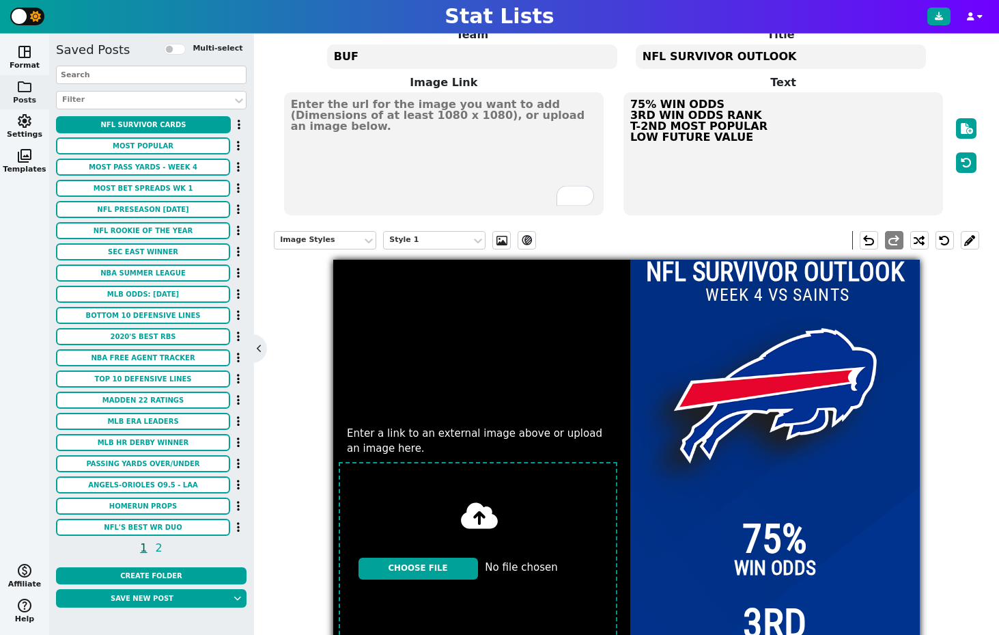
scroll to position [68, 0]
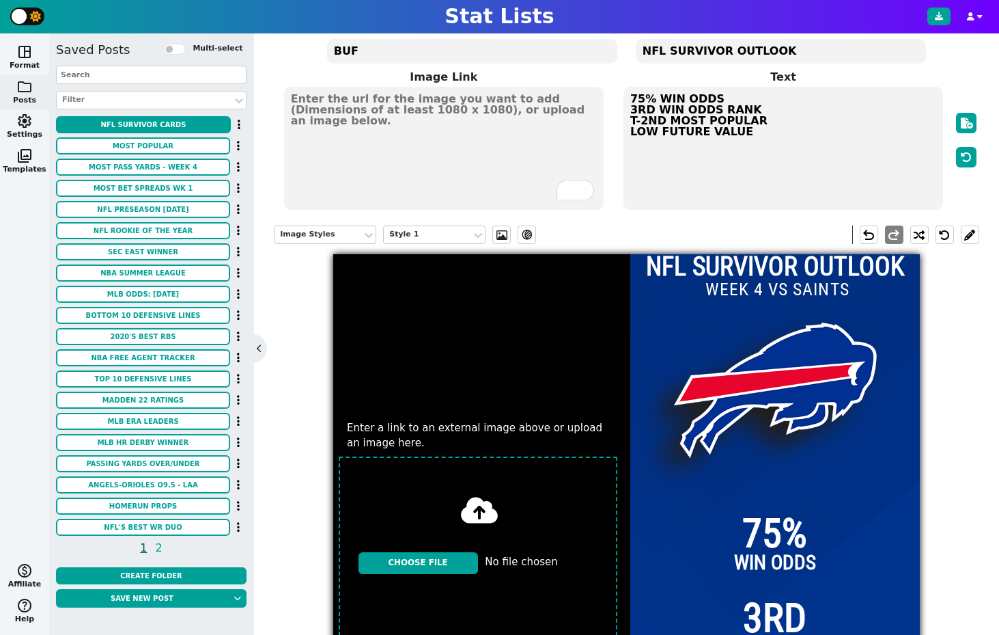
click at [436, 552] on input "file" at bounding box center [478, 563] width 290 height 225
type input "C:\fakepath\[PERSON_NAME]-injury-update-fantasy-football-week-10-2022-[DATE]-10…"
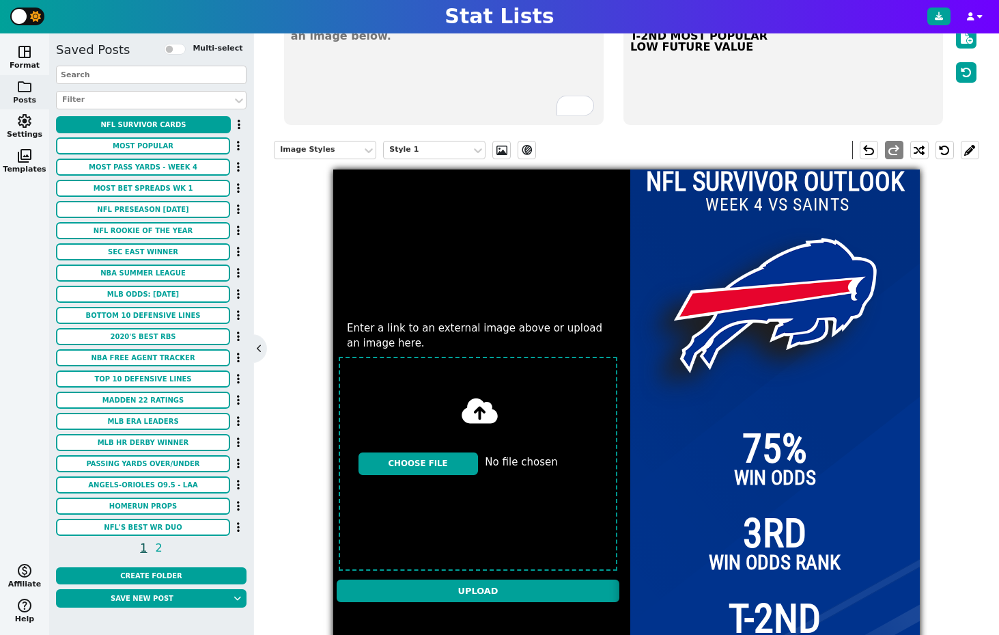
scroll to position [242, 0]
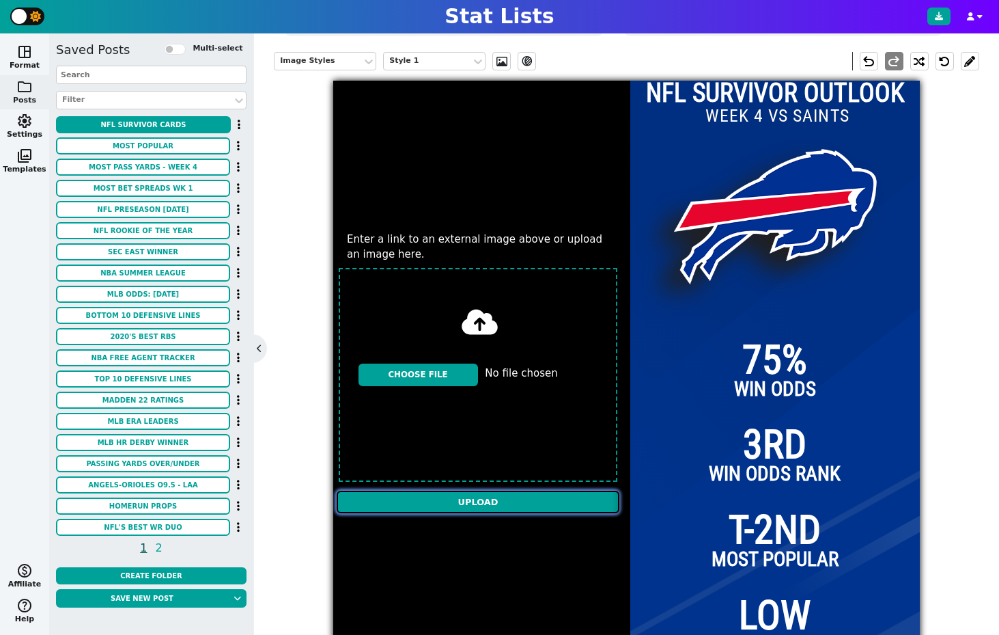
click at [493, 503] on input "Upload" at bounding box center [478, 501] width 283 height 23
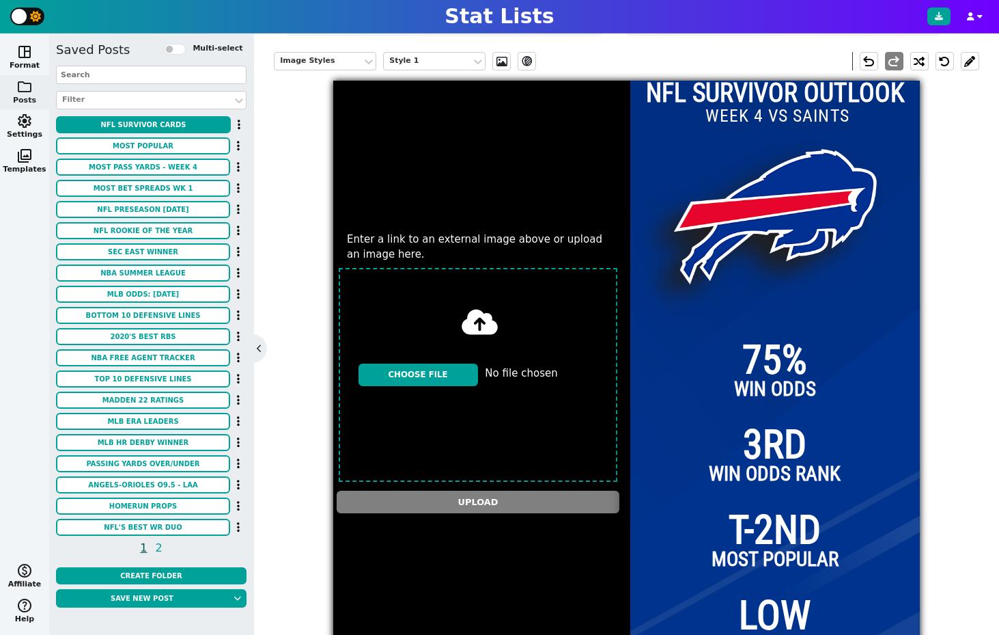
type textarea "[URL][DOMAIN_NAME][DOMAIN_NAME]"
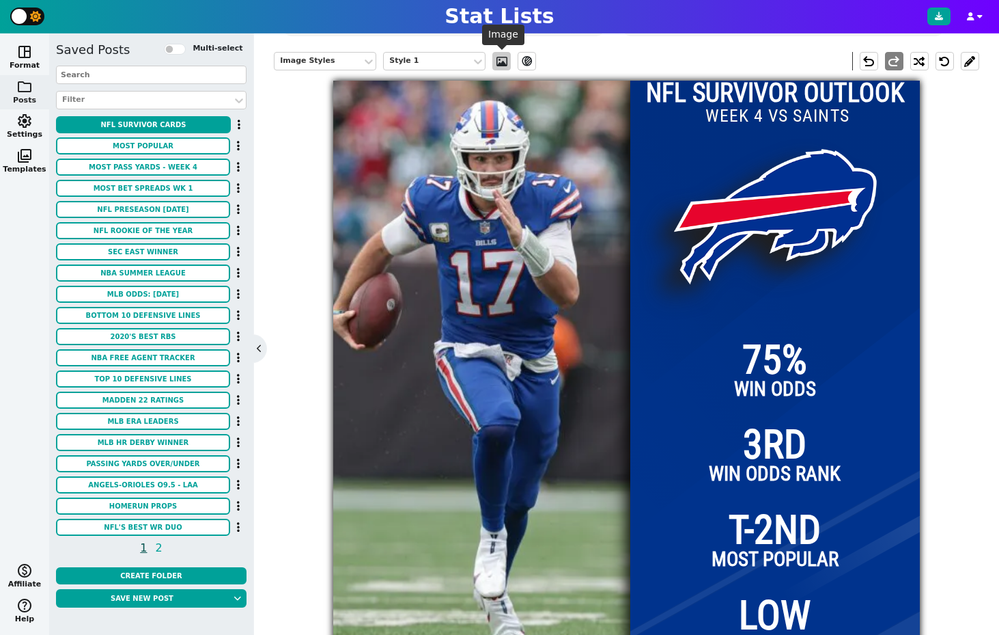
click at [499, 64] on span at bounding box center [502, 61] width 14 height 11
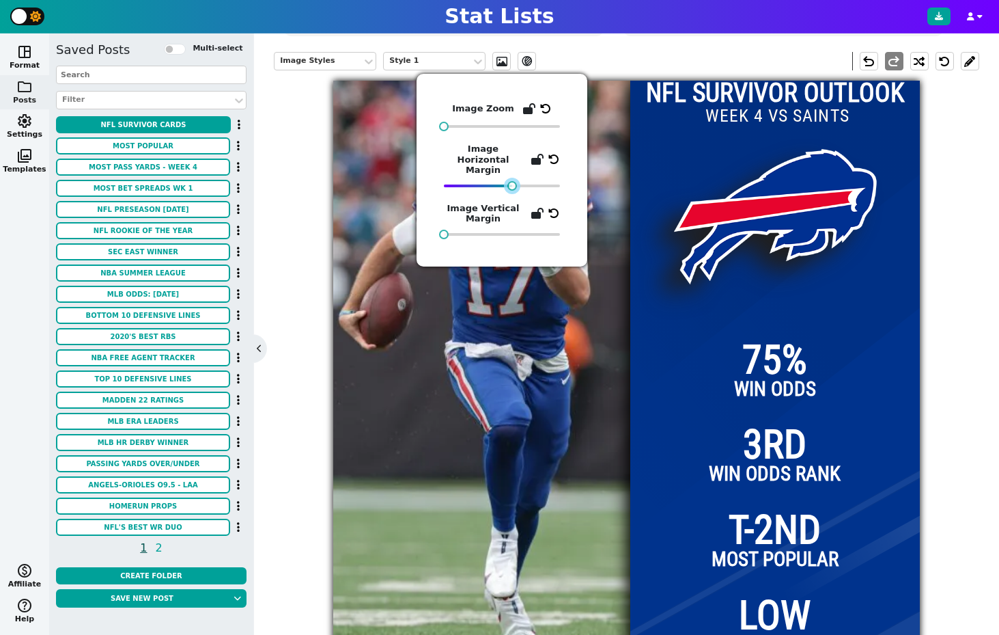
click at [512, 181] on div at bounding box center [512, 186] width 10 height 10
click at [805, 228] on div "Image Styles Style 1 ev_shadow undo redo NFL SURVIVOR OUTLOOK 75% WIN ODDS 3RD …" at bounding box center [627, 355] width 706 height 626
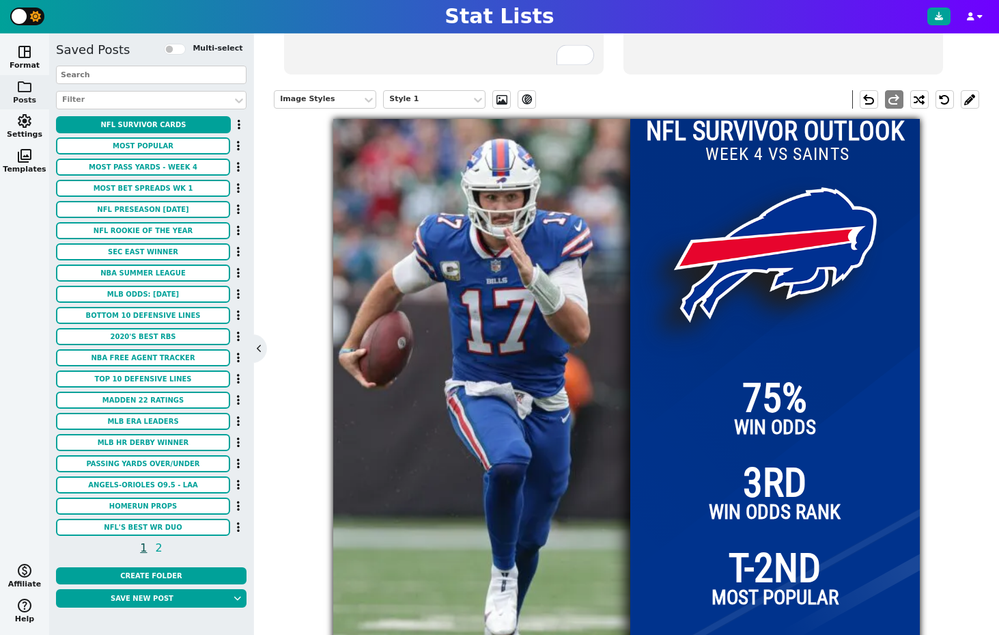
scroll to position [0, 0]
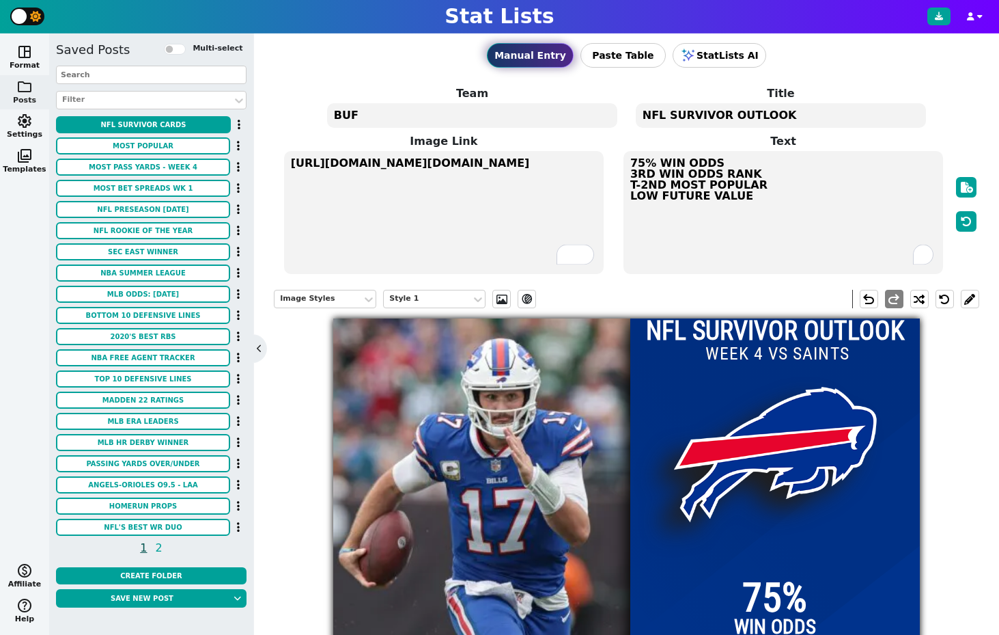
drag, startPoint x: 641, startPoint y: 165, endPoint x: 624, endPoint y: 165, distance: 16.4
click at [624, 165] on textarea "75% WIN ODDS 3RD WIN ODDS RANK T-2ND MOST POPULAR LOW FUTURE VALUE" at bounding box center [784, 212] width 320 height 123
click at [711, 171] on textarea "89% WIN ODDS 3RD WIN ODDS RANK T-2ND MOST POPULAR LOW FUTURE VALUE" at bounding box center [784, 212] width 320 height 123
drag, startPoint x: 654, startPoint y: 173, endPoint x: 626, endPoint y: 175, distance: 28.0
click at [626, 175] on textarea "89% WIN ODDS 3RD WIN ODDS RANK T-2ND MOST POPULAR LOW FUTURE VALUE" at bounding box center [784, 212] width 320 height 123
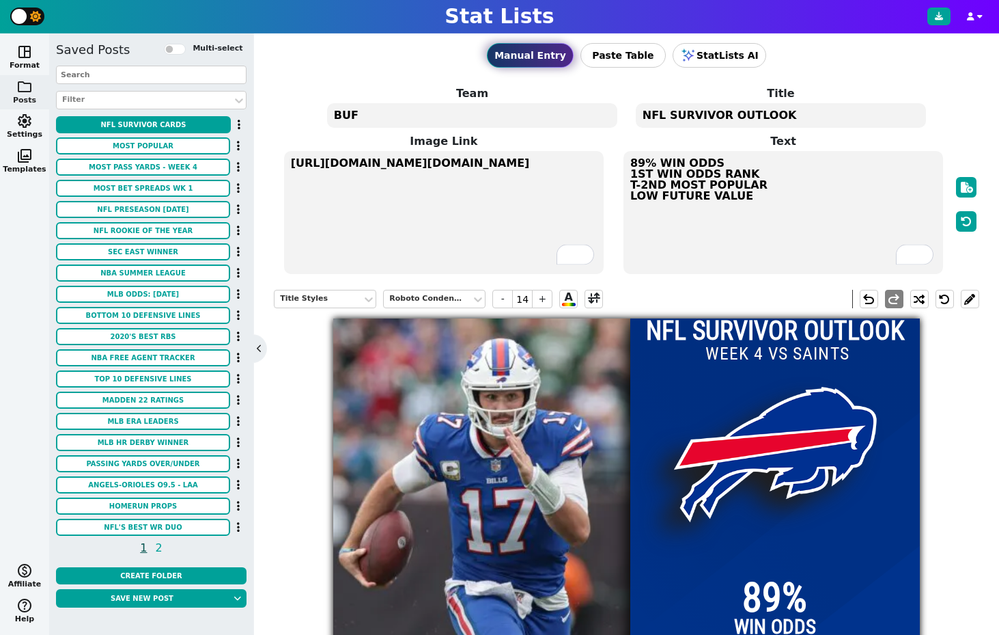
click at [684, 187] on textarea "89% WIN ODDS 1ST WIN ODDS RANK T-2ND MOST POPULAR LOW FUTURE VALUE" at bounding box center [784, 212] width 320 height 123
drag, startPoint x: 662, startPoint y: 187, endPoint x: 625, endPoint y: 187, distance: 36.9
click at [625, 187] on textarea "89% WIN ODDS 1ST WIN ODDS RANK T-2ND MOST POPULAR LOW FUTURE VALUE" at bounding box center [784, 212] width 320 height 123
click at [664, 195] on textarea "89% WIN ODDS 1ST WIN ODDS RANK 1ST MOST POPULAR LOW FUTURE VALUE" at bounding box center [784, 212] width 320 height 123
drag, startPoint x: 656, startPoint y: 195, endPoint x: 630, endPoint y: 195, distance: 25.3
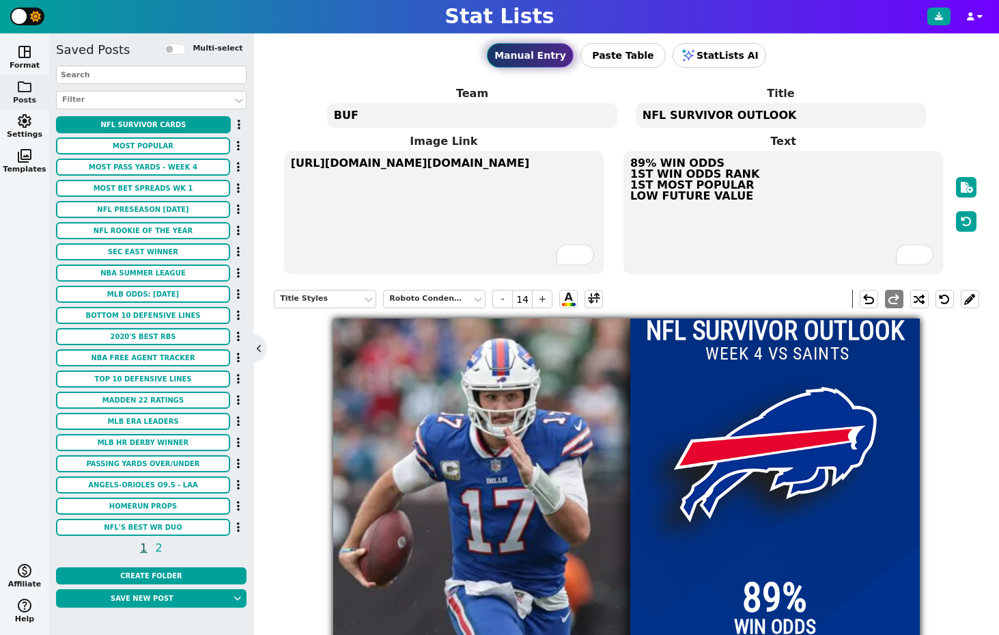
click at [630, 195] on textarea "89% WIN ODDS 1ST WIN ODDS RANK 1ST MOST POPULAR LOW FUTURE VALUE" at bounding box center [784, 212] width 320 height 123
type textarea "89% WIN ODDS 1ST WIN ODDS RANK 1ST MOST POPULAR HIGH FUTURE VALUE"
click at [805, 69] on div "Manual Entry Paste Table StatLists AI" at bounding box center [627, 55] width 706 height 52
click at [805, 18] on icon at bounding box center [939, 16] width 8 height 8
